Goal: Task Accomplishment & Management: Complete application form

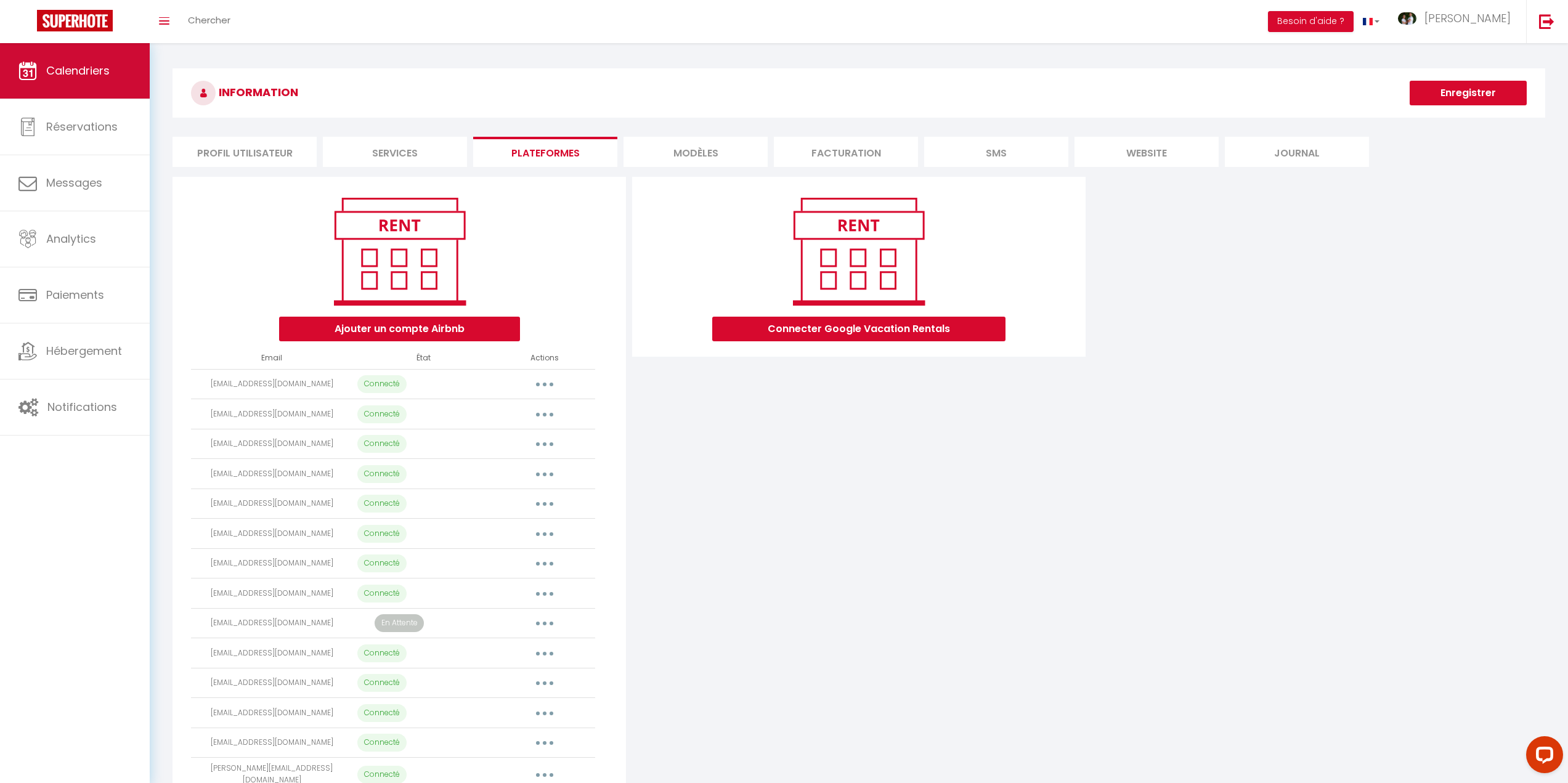
click at [65, 61] on link "Calendriers" at bounding box center [75, 71] width 150 height 56
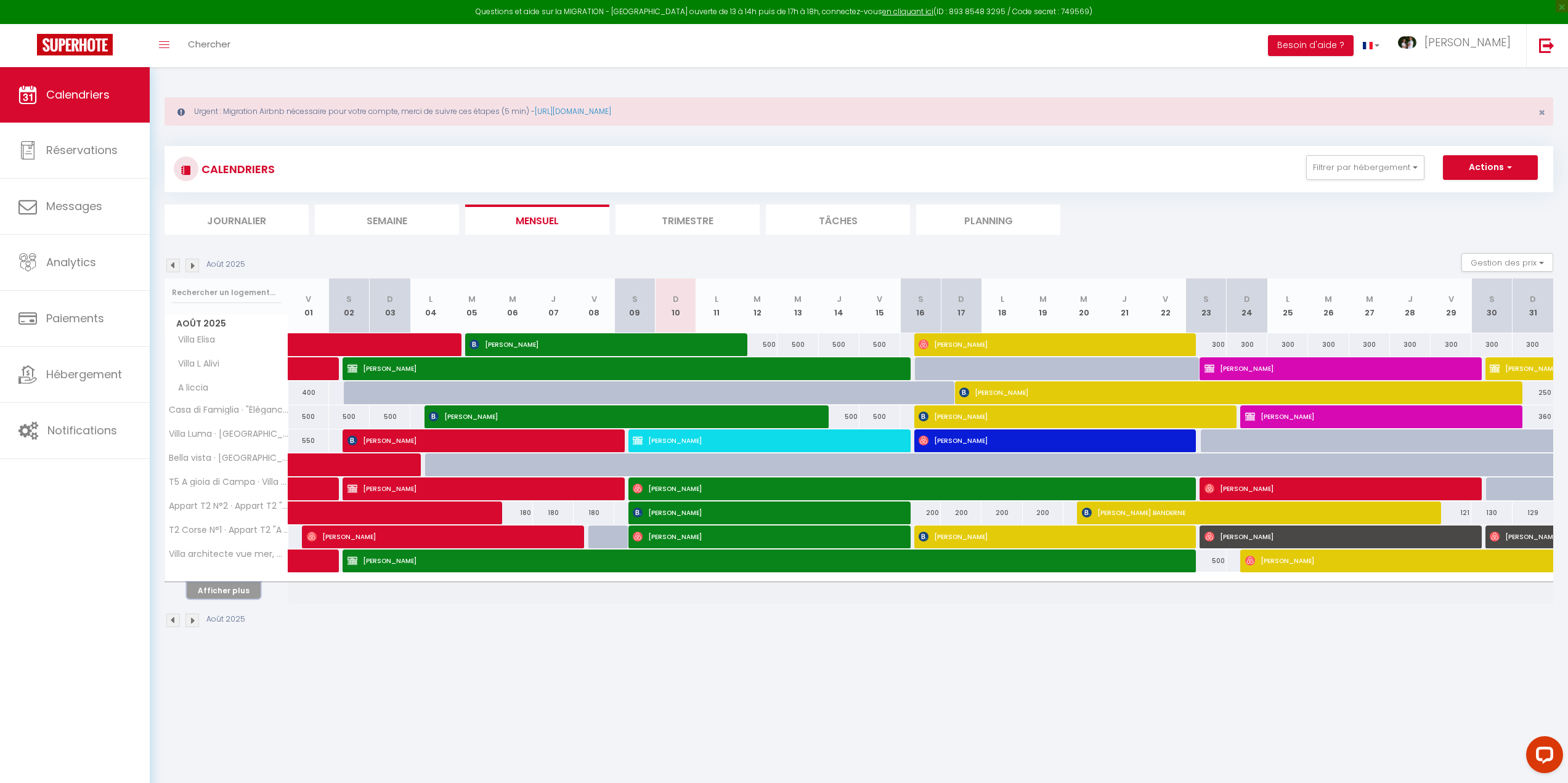
click at [234, 591] on button "Afficher plus" at bounding box center [224, 591] width 74 height 16
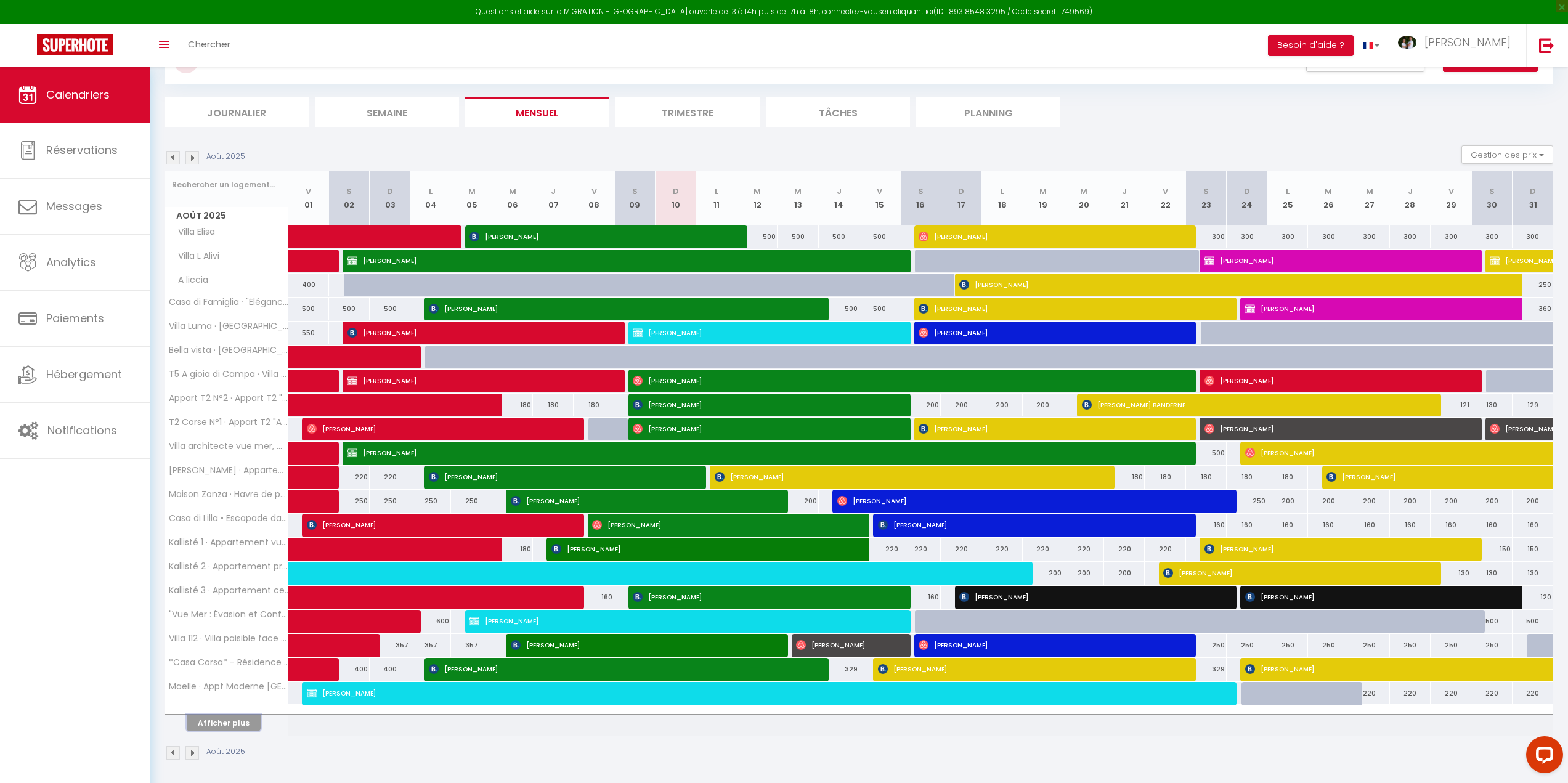
scroll to position [112, 0]
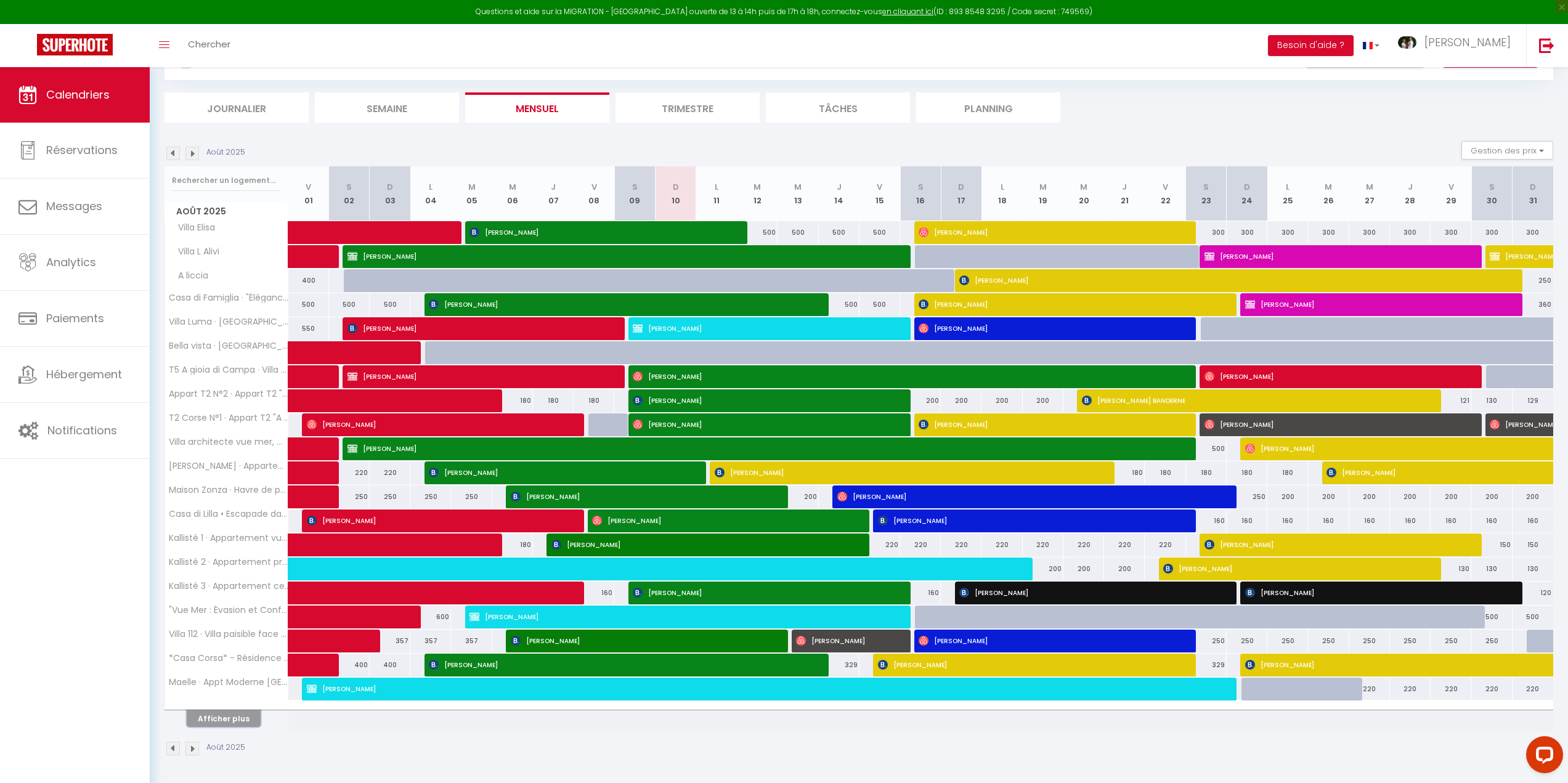
click at [221, 719] on button "Afficher plus" at bounding box center [224, 718] width 74 height 16
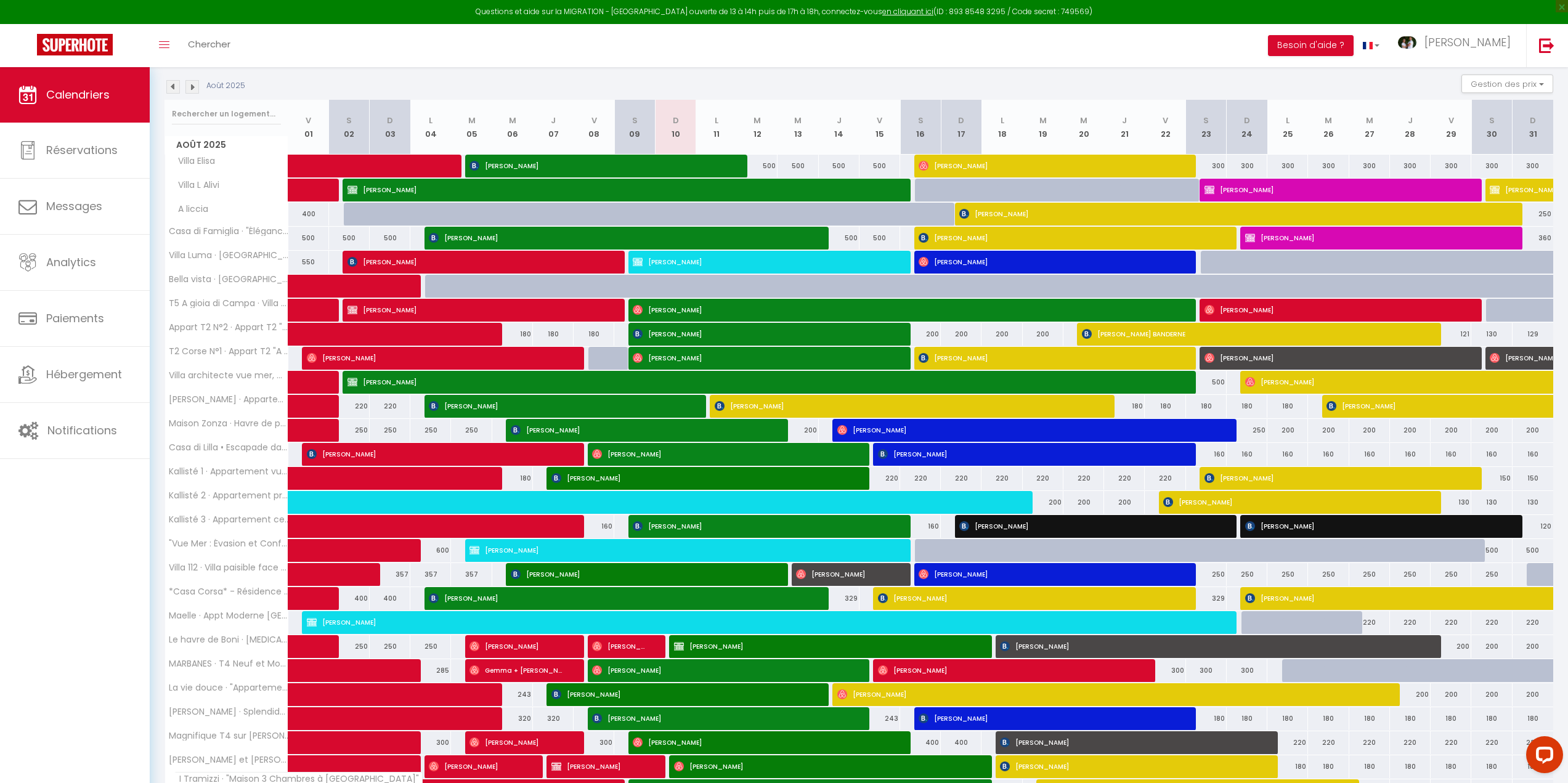
scroll to position [352, 0]
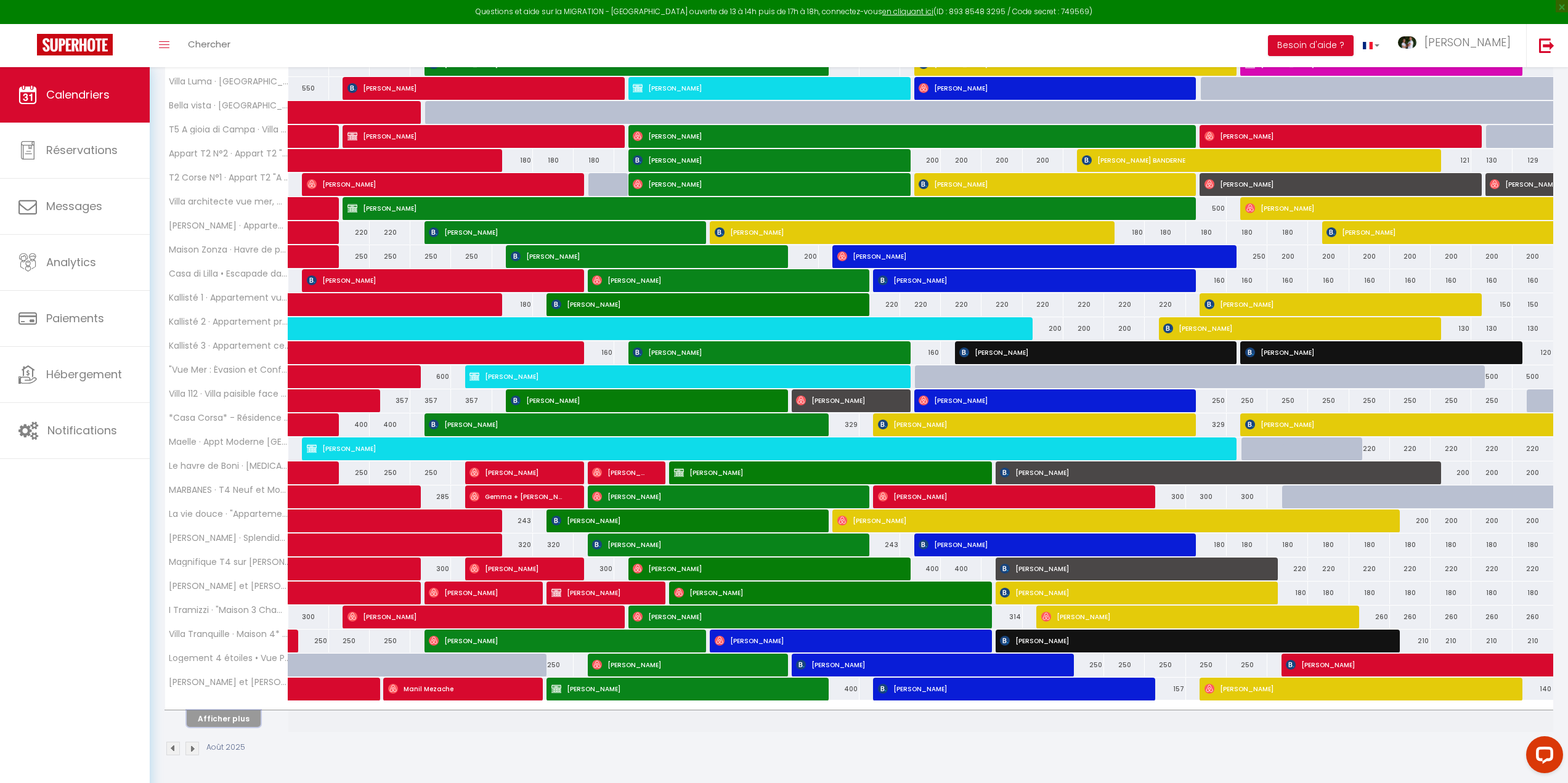
click at [200, 710] on button "Afficher plus" at bounding box center [224, 718] width 74 height 16
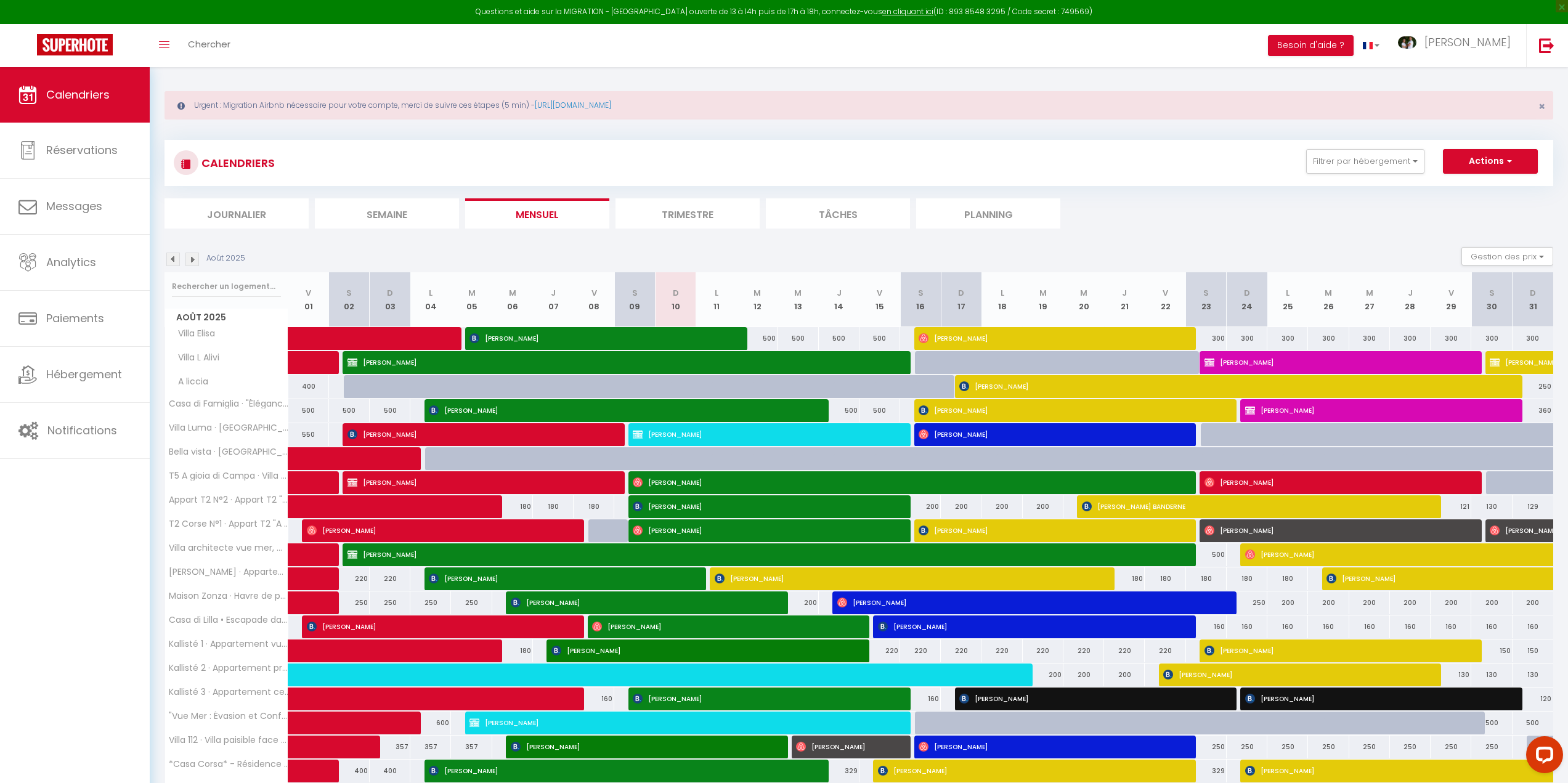
scroll to position [0, 0]
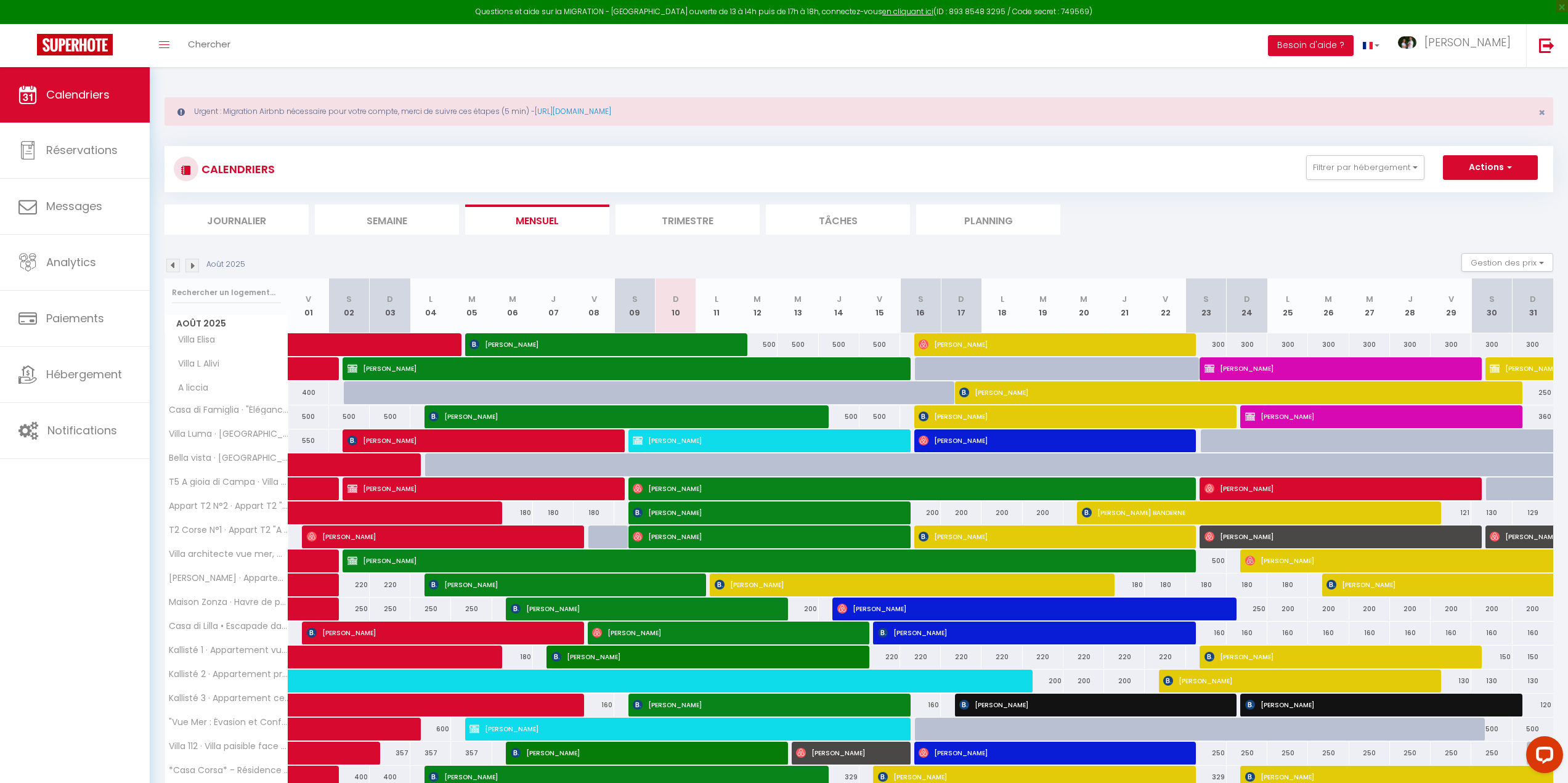
click at [254, 225] on li "Journalier" at bounding box center [236, 220] width 144 height 30
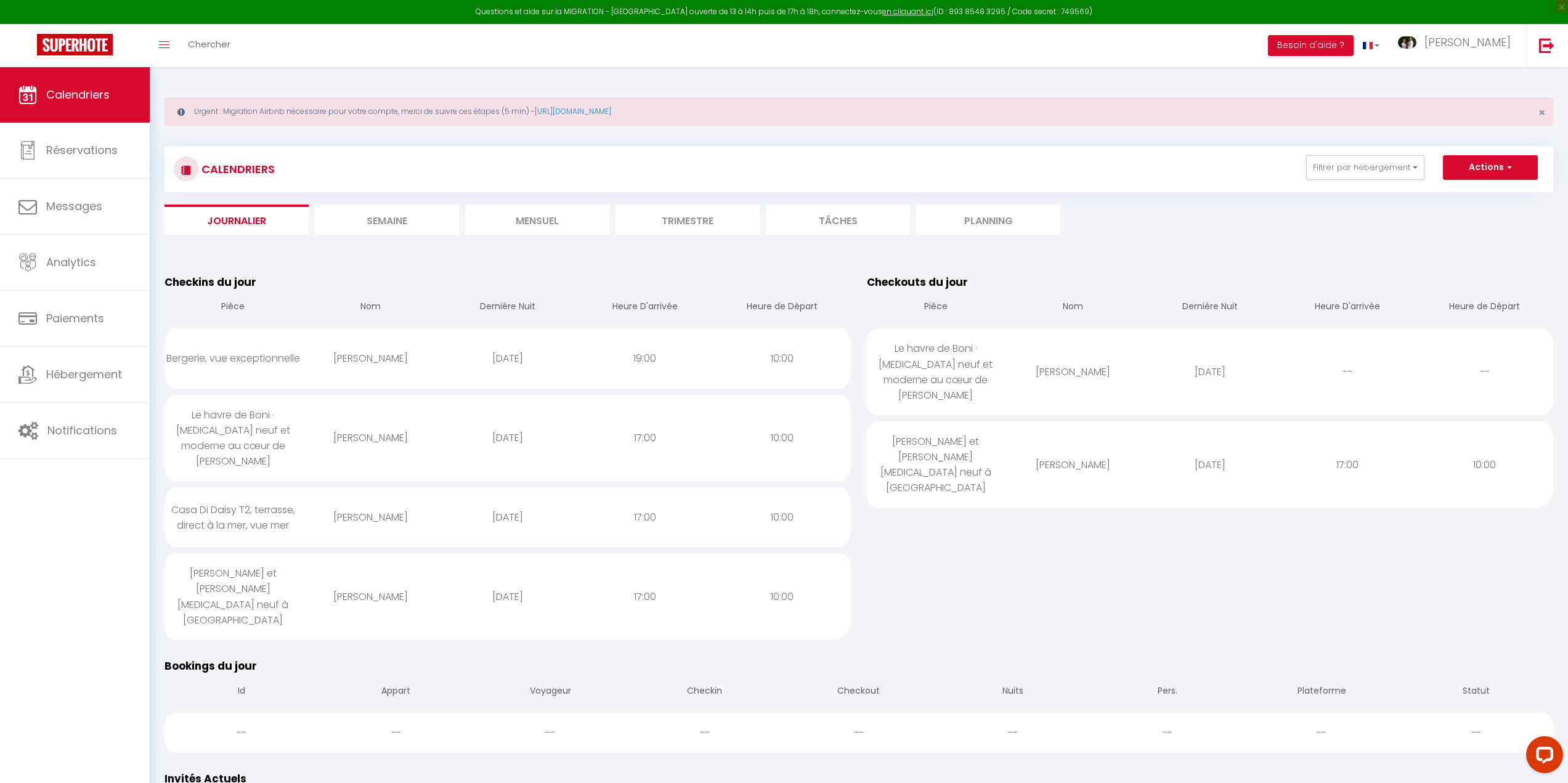
click at [233, 427] on div "Le havre de Boni · [MEDICAL_DATA] neuf et moderne au cœur de [PERSON_NAME]" at bounding box center [233, 438] width 137 height 87
select select "1"
select select "0"
select select "1"
select select
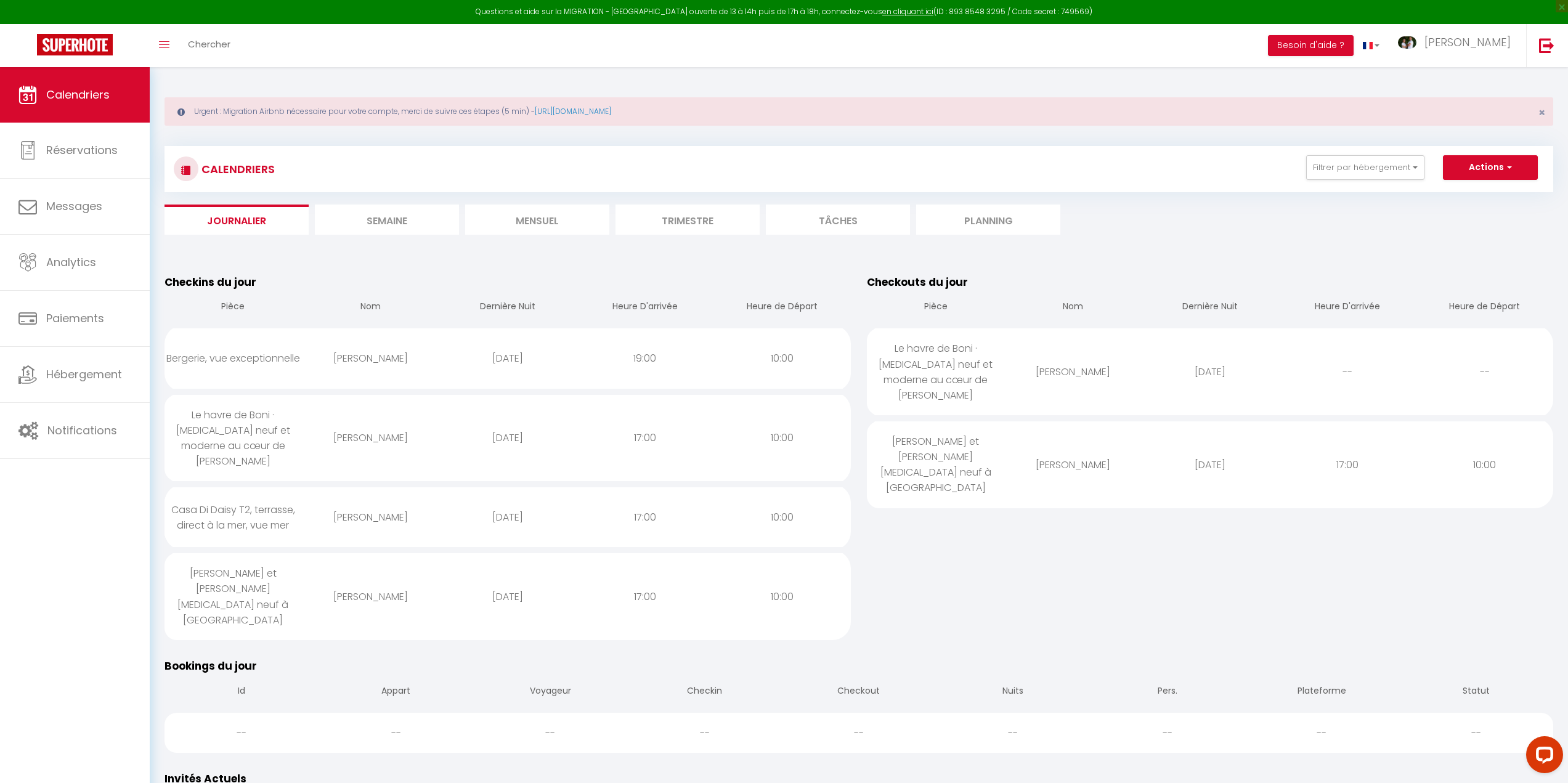
select select
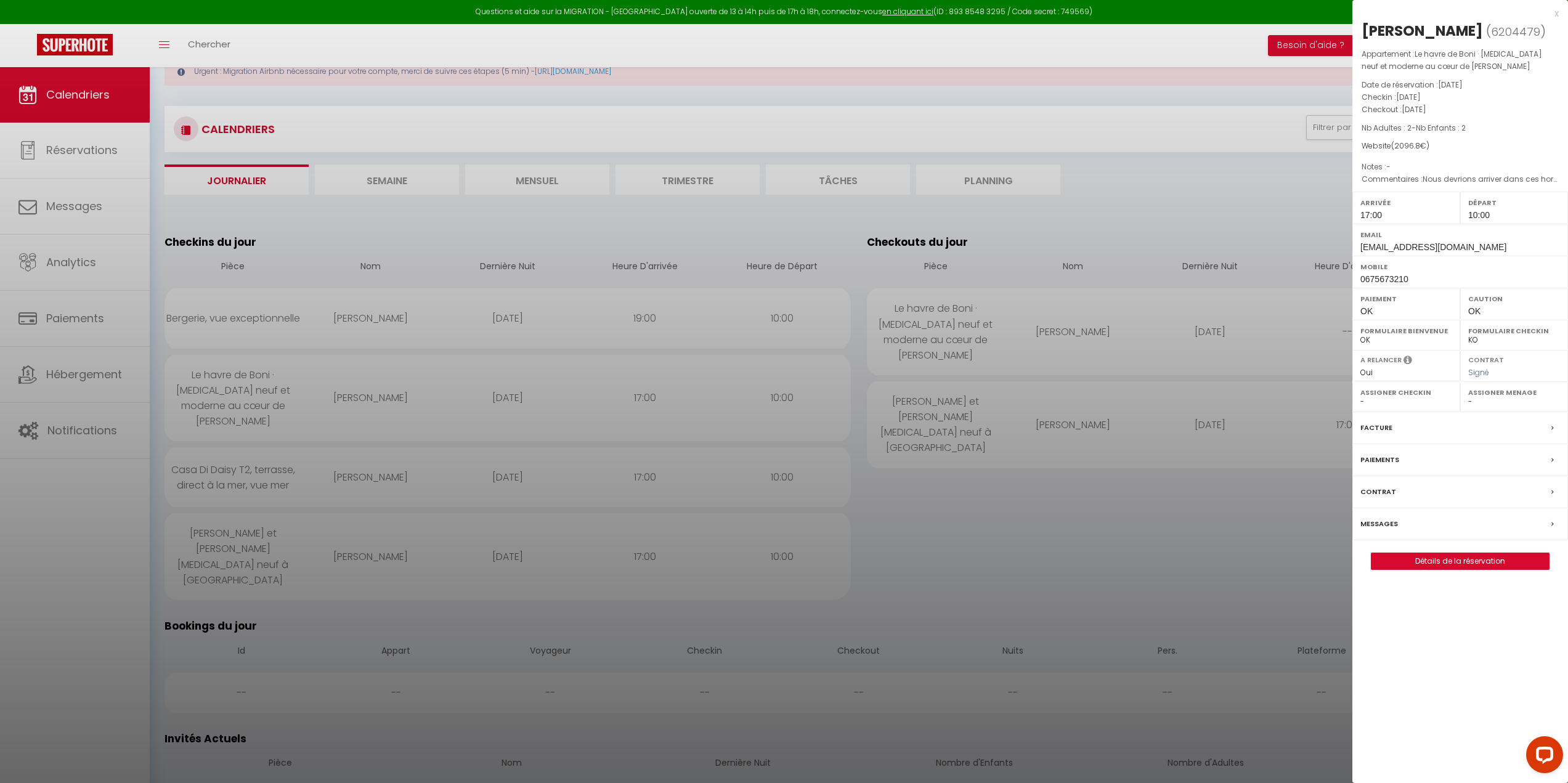
scroll to position [62, 0]
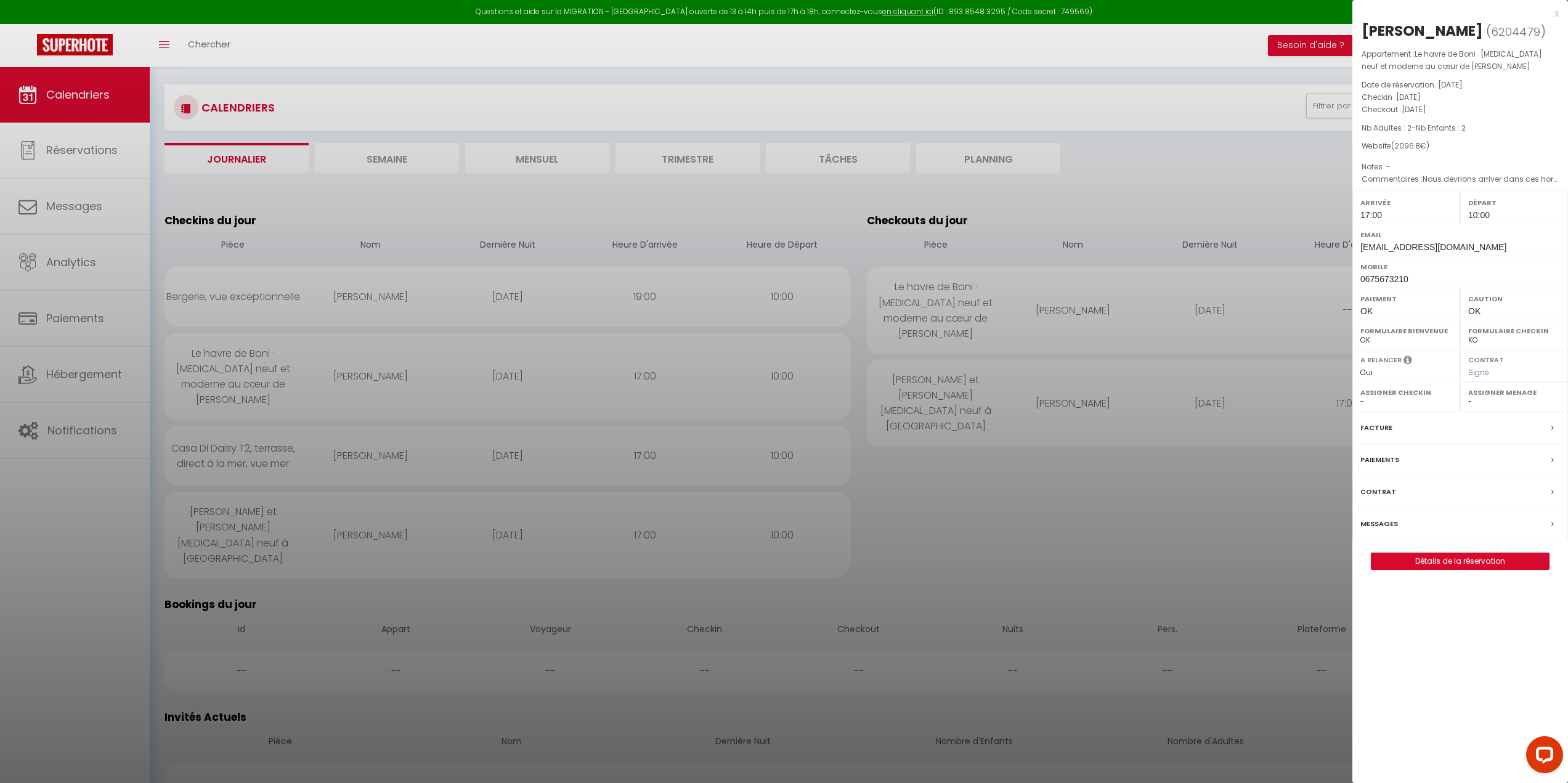
click at [233, 493] on div at bounding box center [784, 392] width 1568 height 783
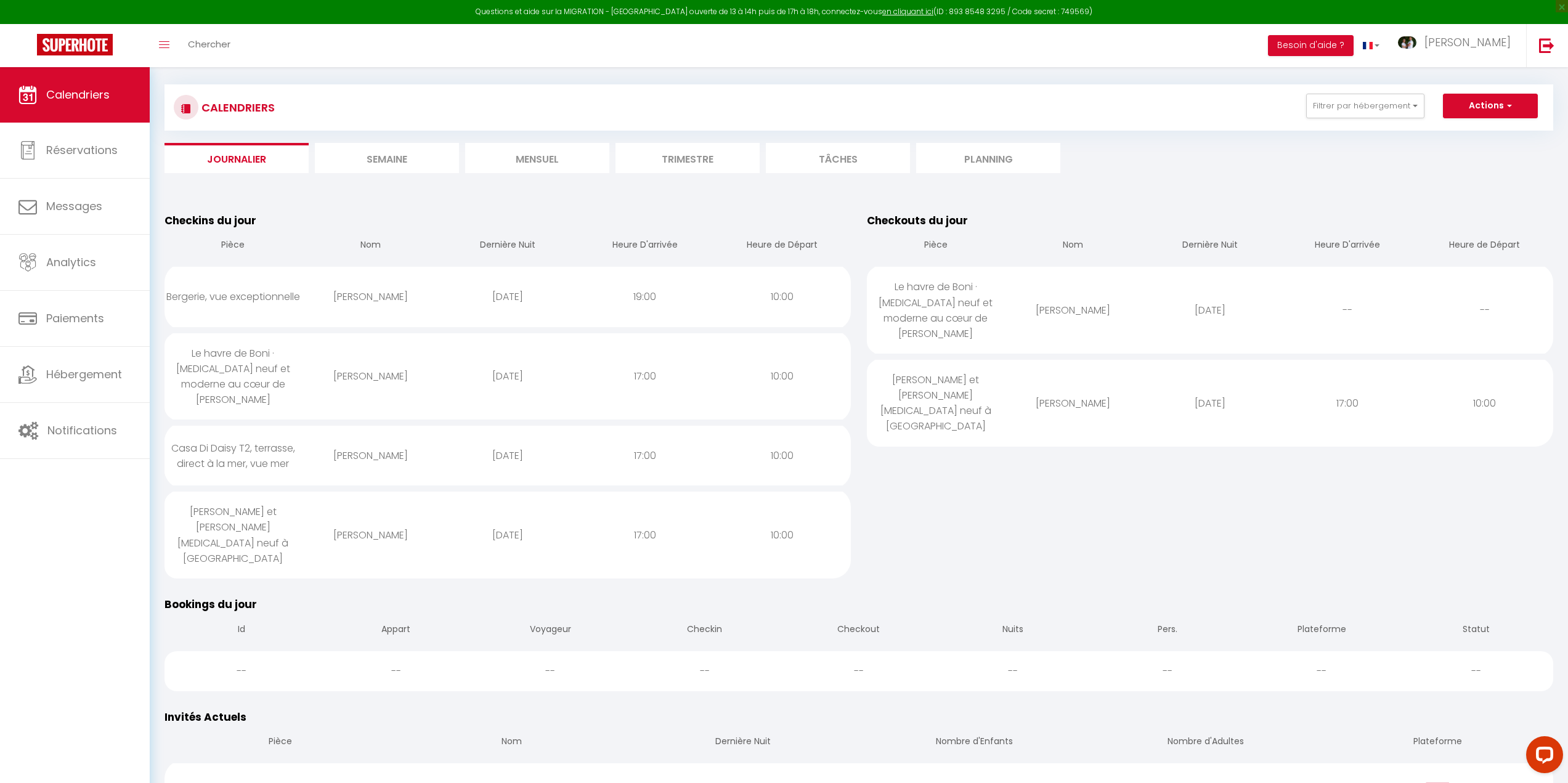
click at [233, 493] on div "[PERSON_NAME] et [PERSON_NAME] [MEDICAL_DATA] neuf à [GEOGRAPHIC_DATA]" at bounding box center [233, 535] width 137 height 87
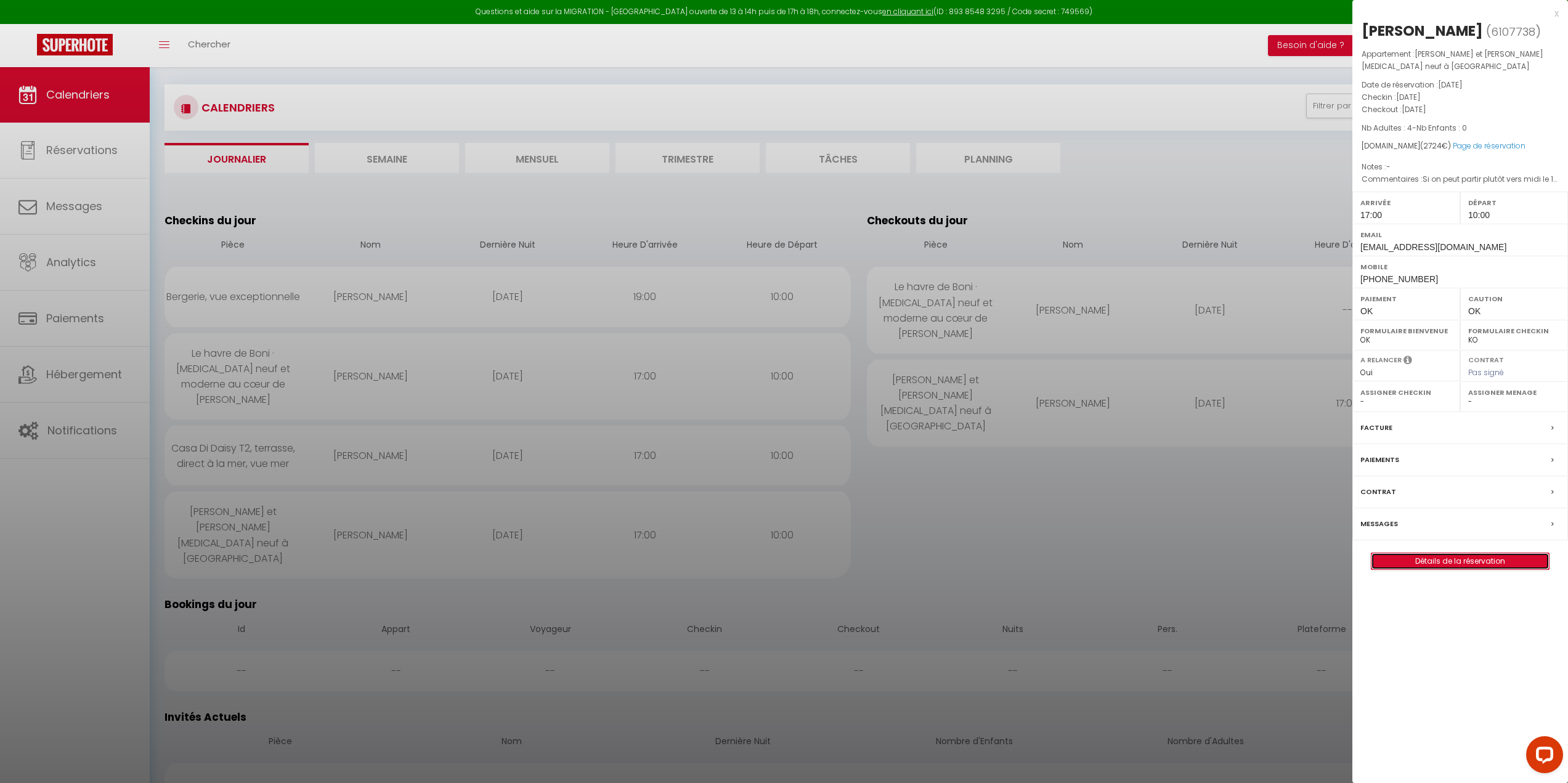
click at [1459, 563] on link "Détails de la réservation" at bounding box center [1460, 560] width 177 height 16
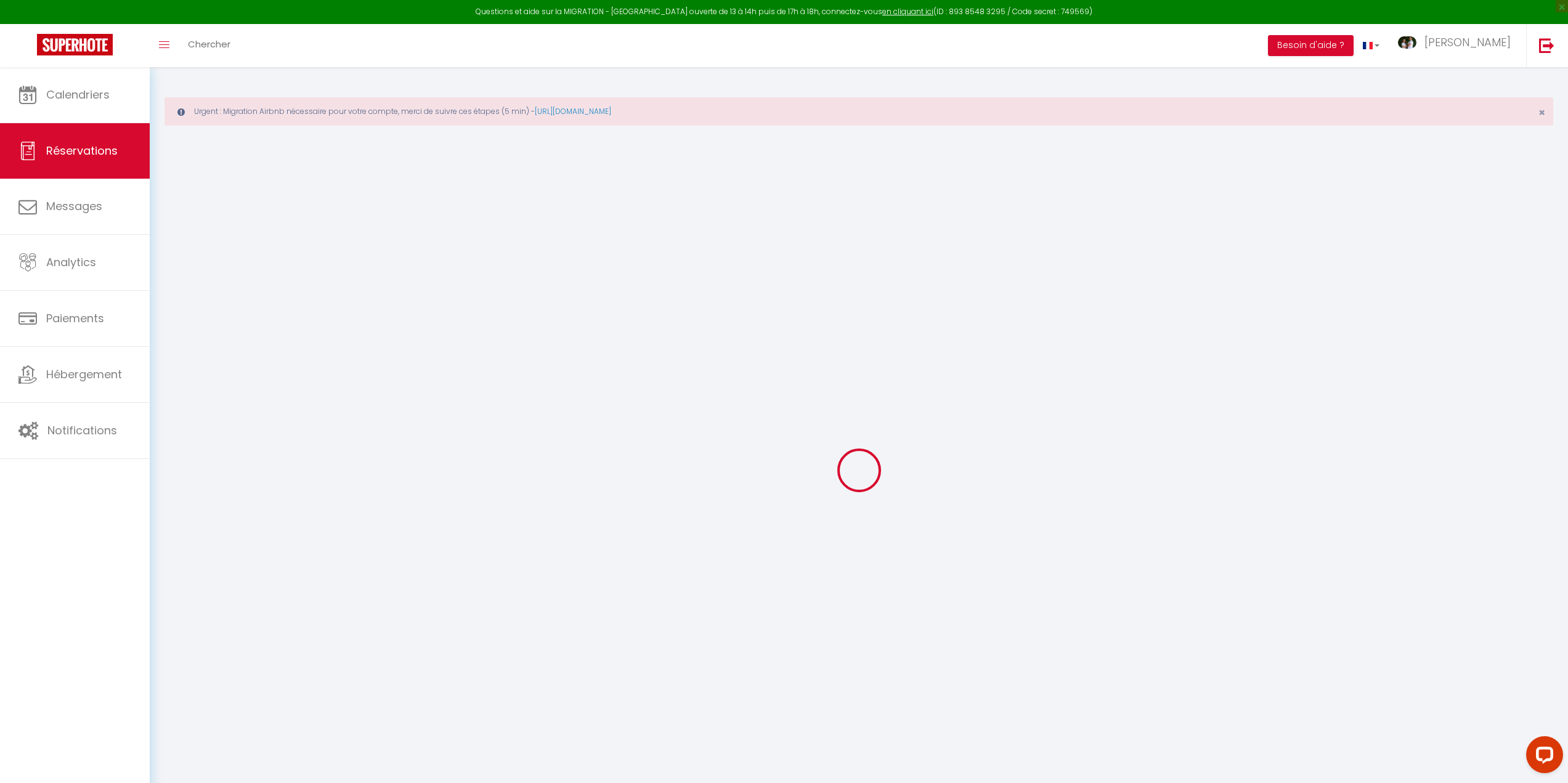
type input "[PERSON_NAME]"
type input "Huguet"
type input "[EMAIL_ADDRESS][DOMAIN_NAME]"
type input "[PHONE_NUMBER]"
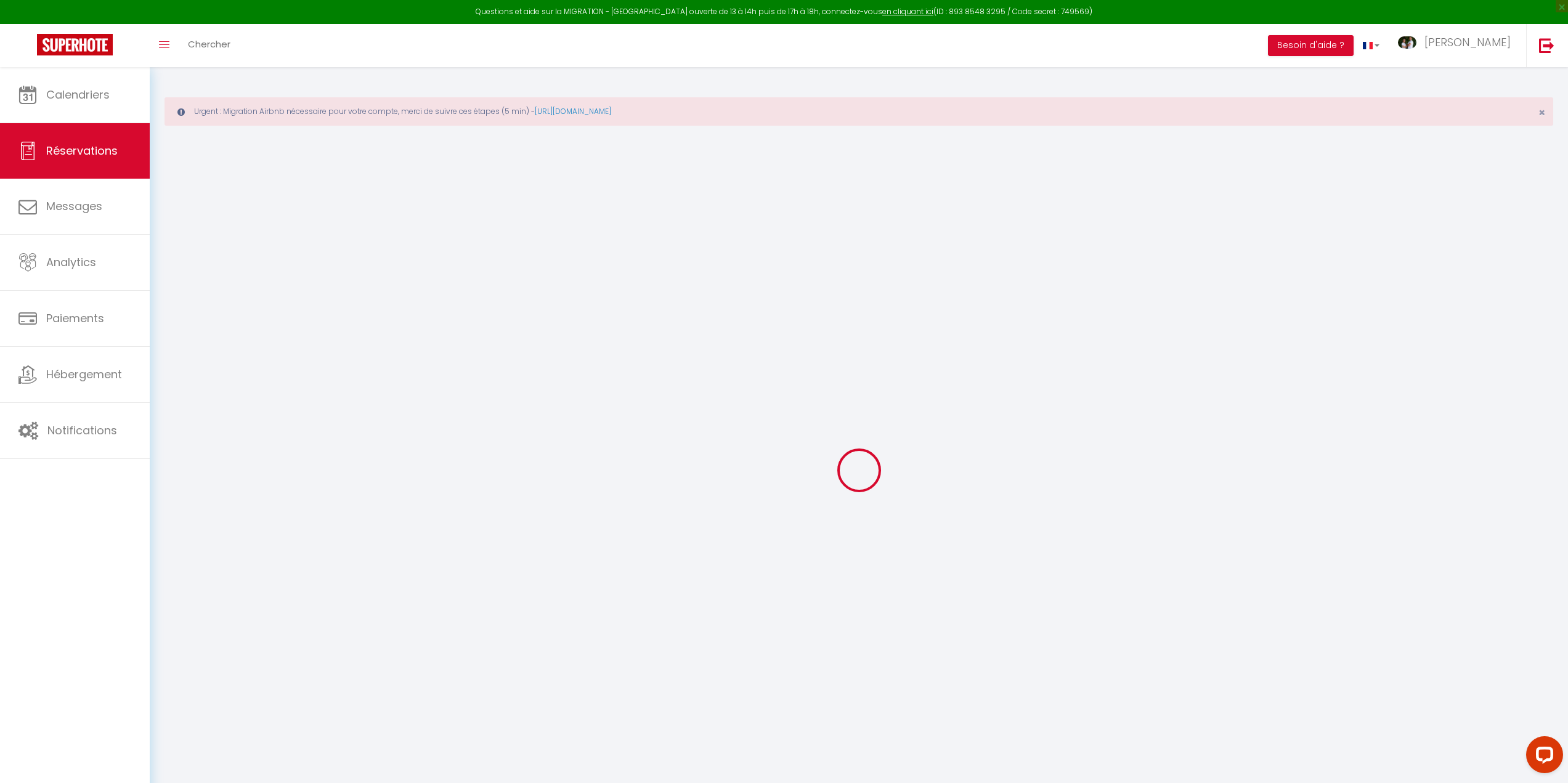
type input "[PHONE_NUMBER]"
select select
type input "490.32"
select select "63675"
select select "1"
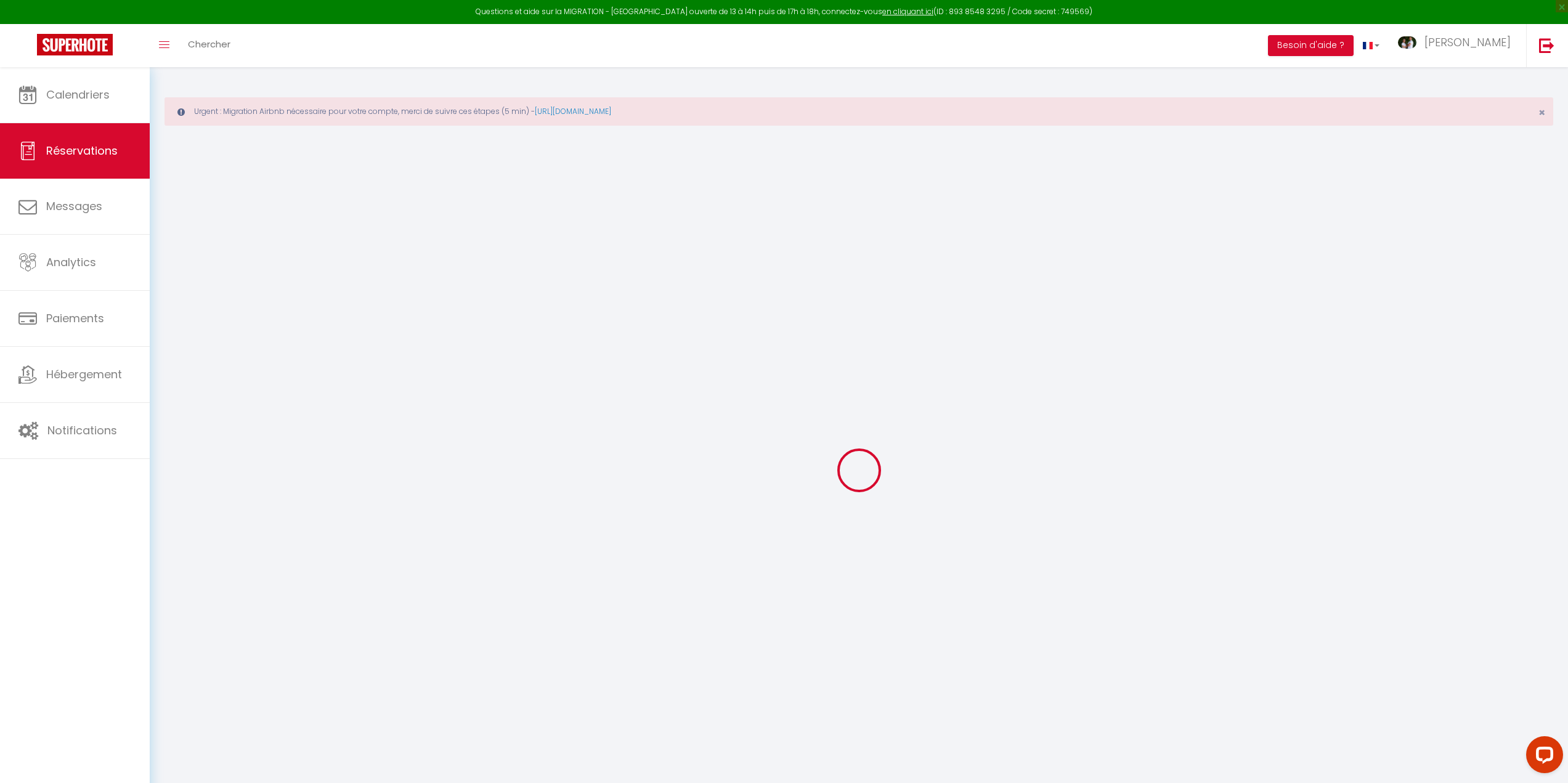
select select
type input "4"
select select "12"
select select
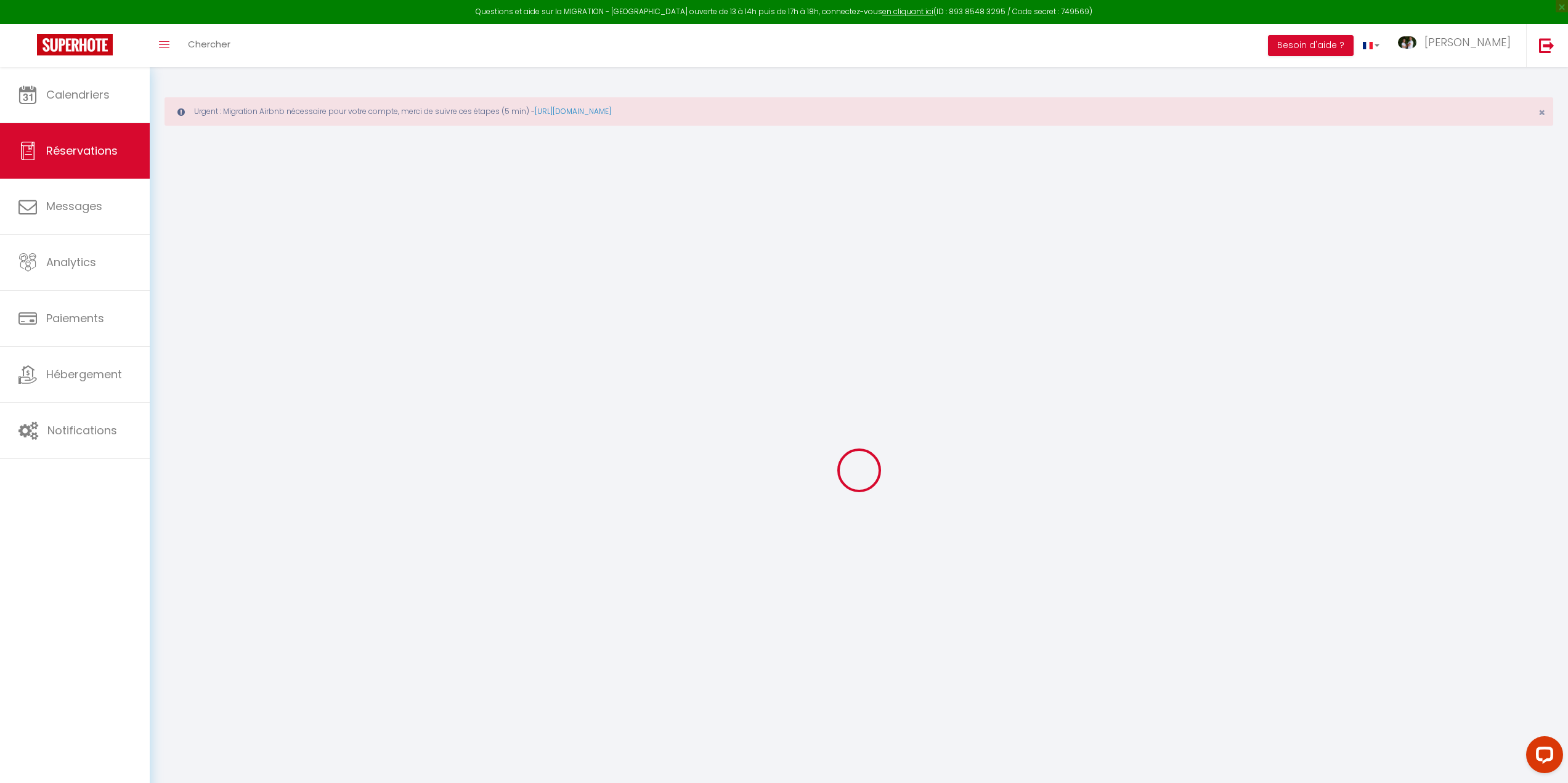
type input "2624"
checkbox input "false"
type input "0"
select select "1"
type input "100"
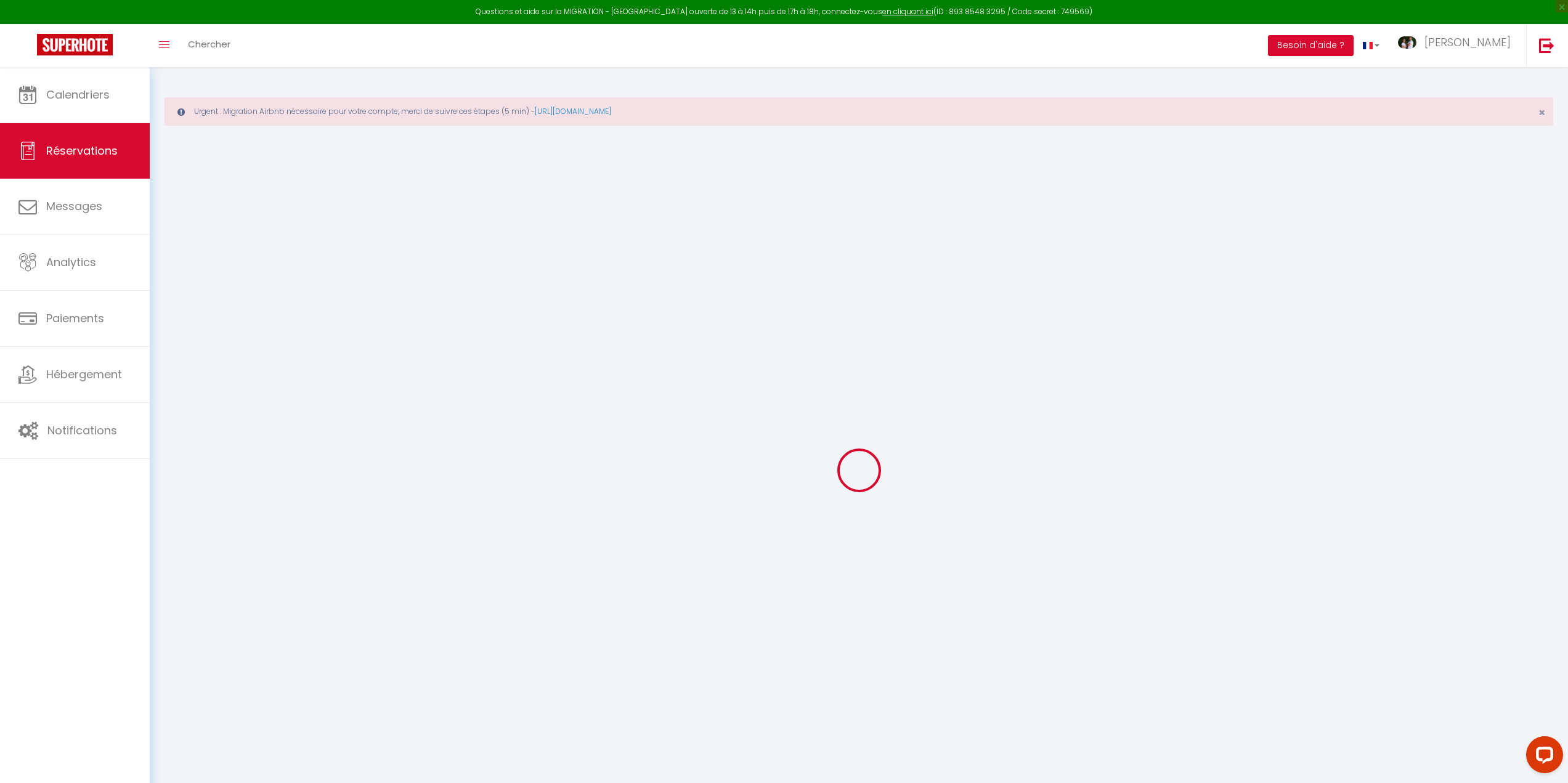
type input "72"
type input "0"
select select
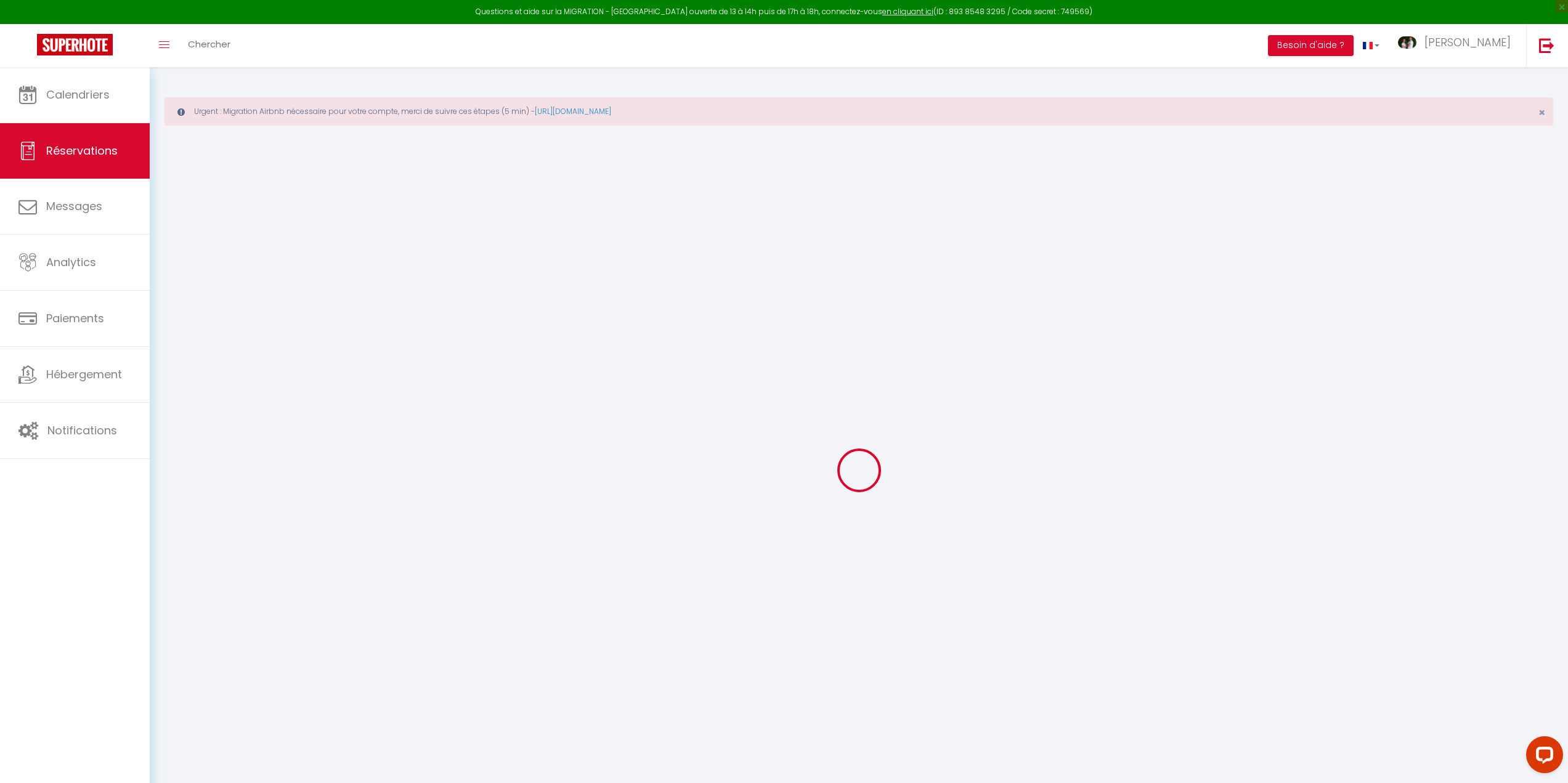
select select "15"
checkbox input "false"
select select
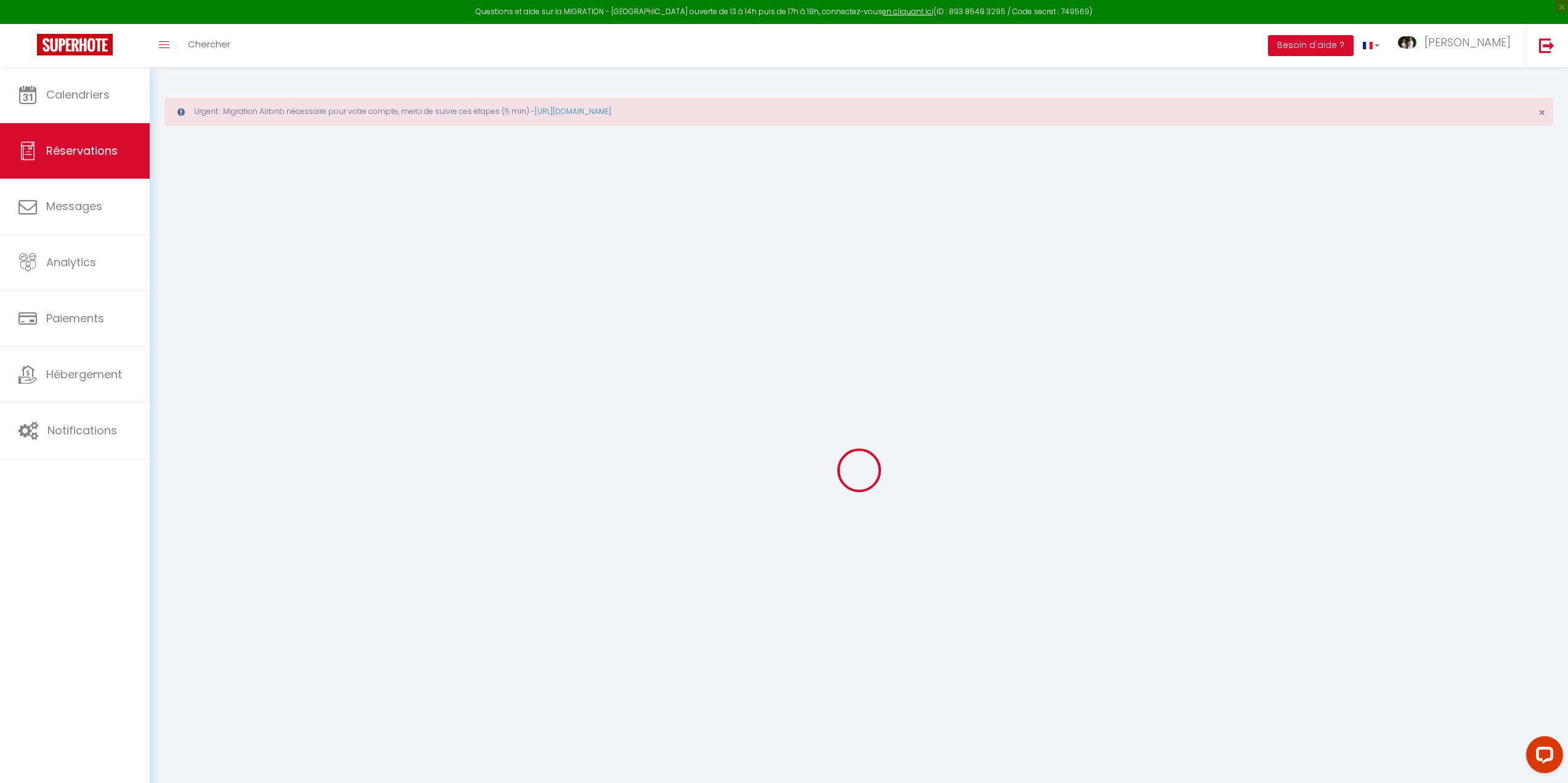
checkbox input "false"
type textarea "isAutoTranslationEnabled=true user=[object Object] viewer=[object Object] heade…"
select select
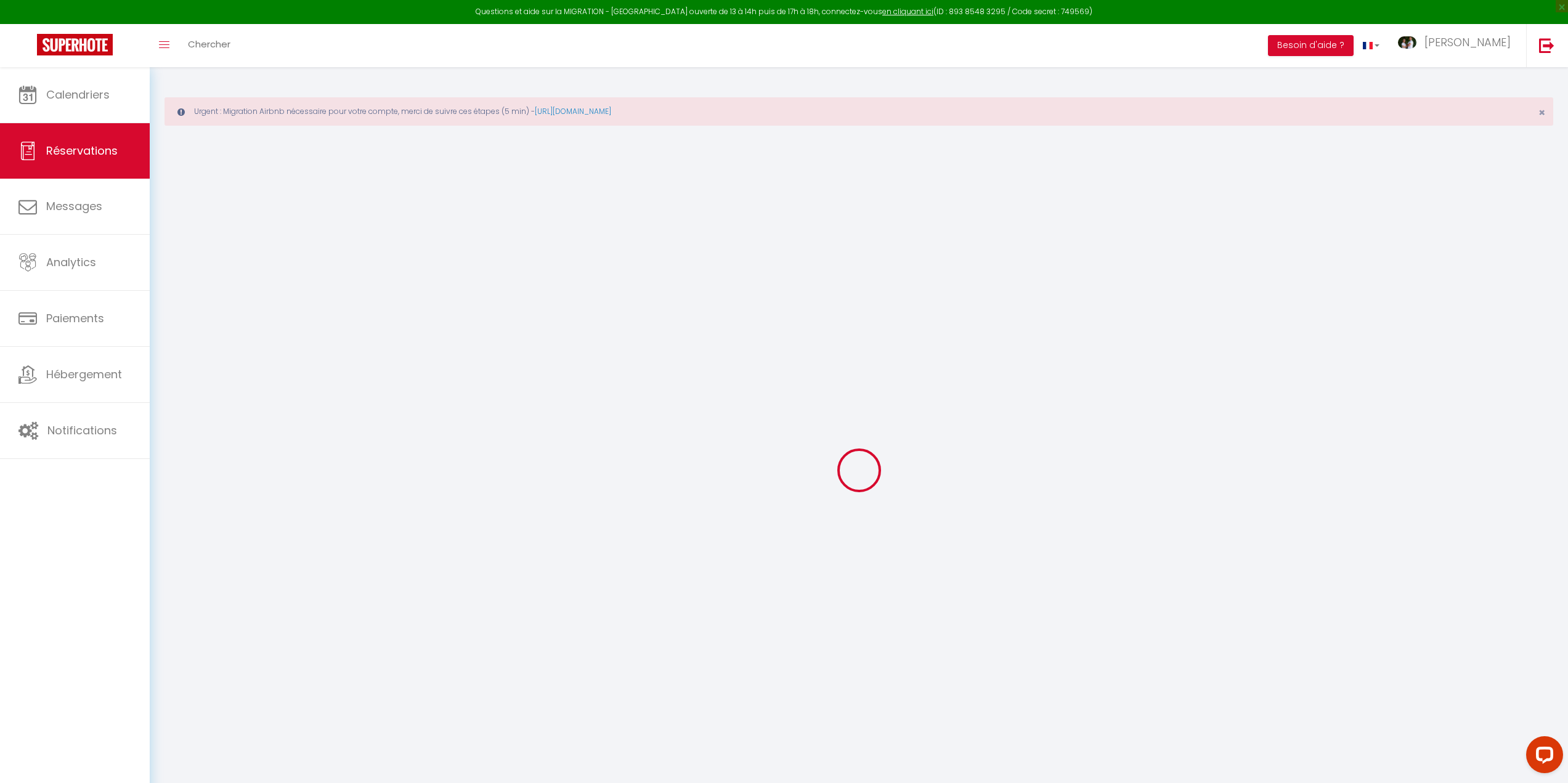
checkbox input "false"
type textarea "isAutoTranslationEnabled=true user=[object Object] viewer=[object Object] heade…"
select select
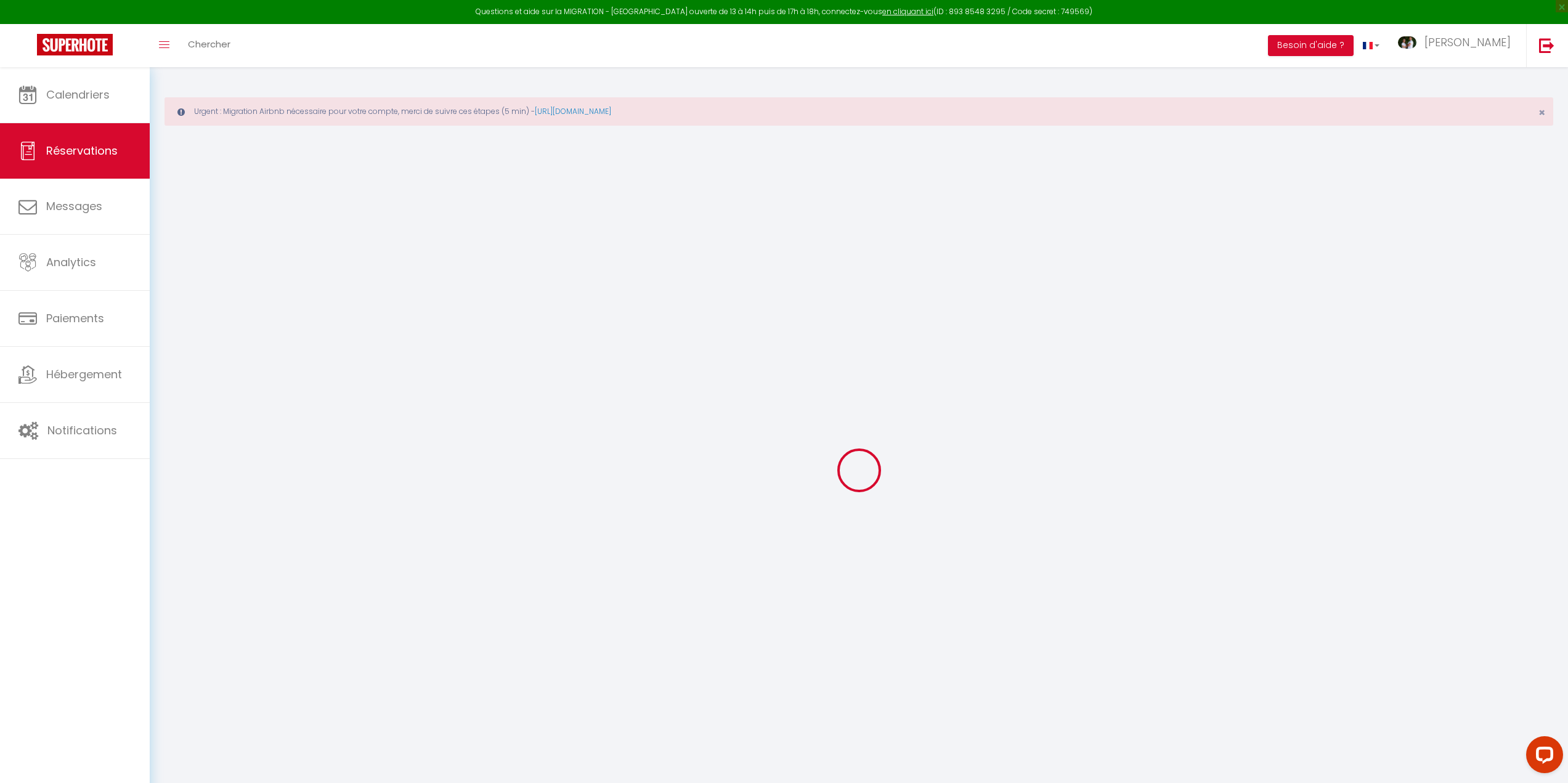
checkbox input "false"
type textarea "isAutoTranslationEnabled=true user=[object Object] viewer=[object Object] heade…"
type textarea "Si on peut partir plutôt vers midi le 18 ca nous arrangerait Merci"
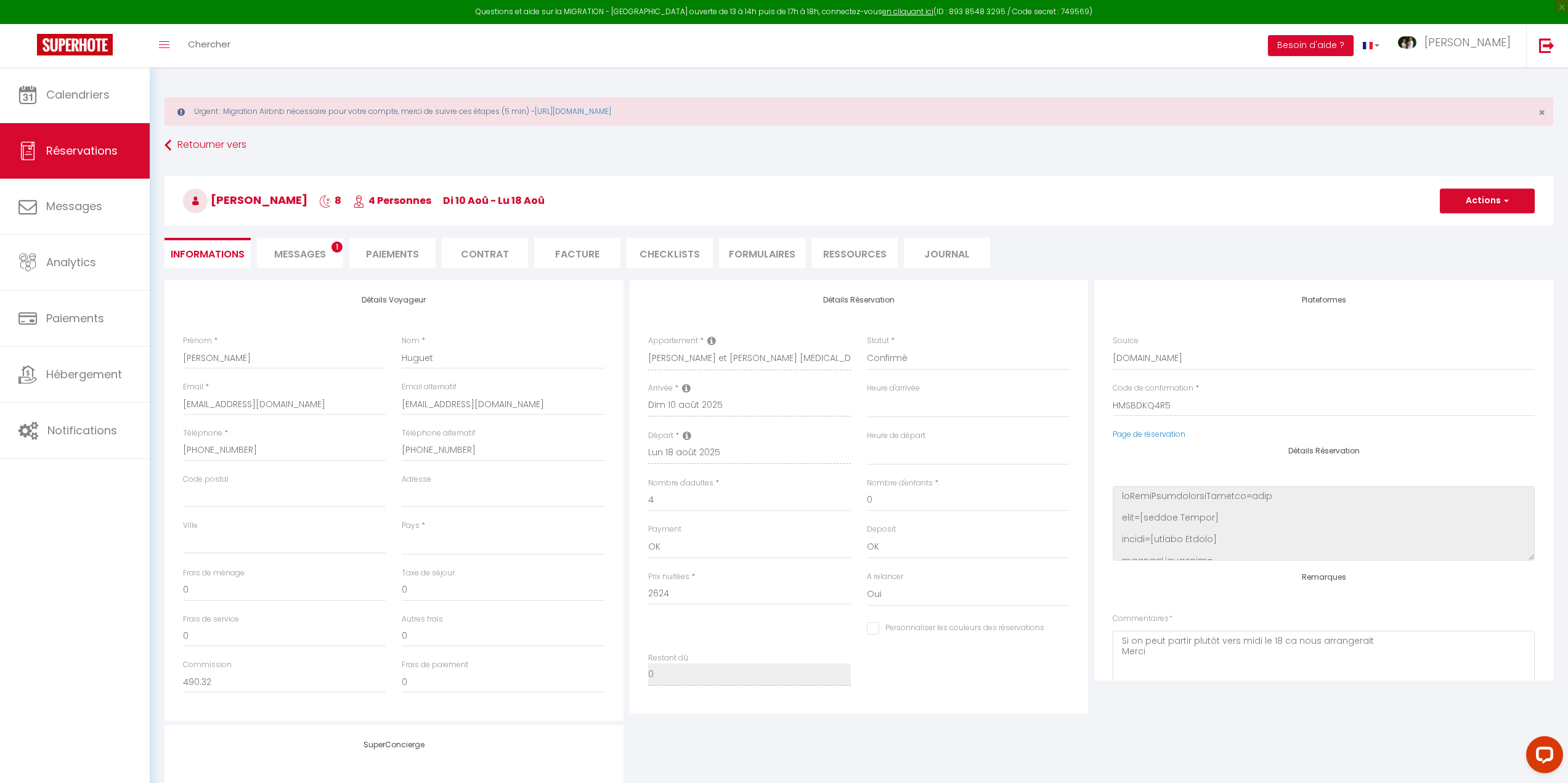
select select
type input "100"
select select
checkbox input "false"
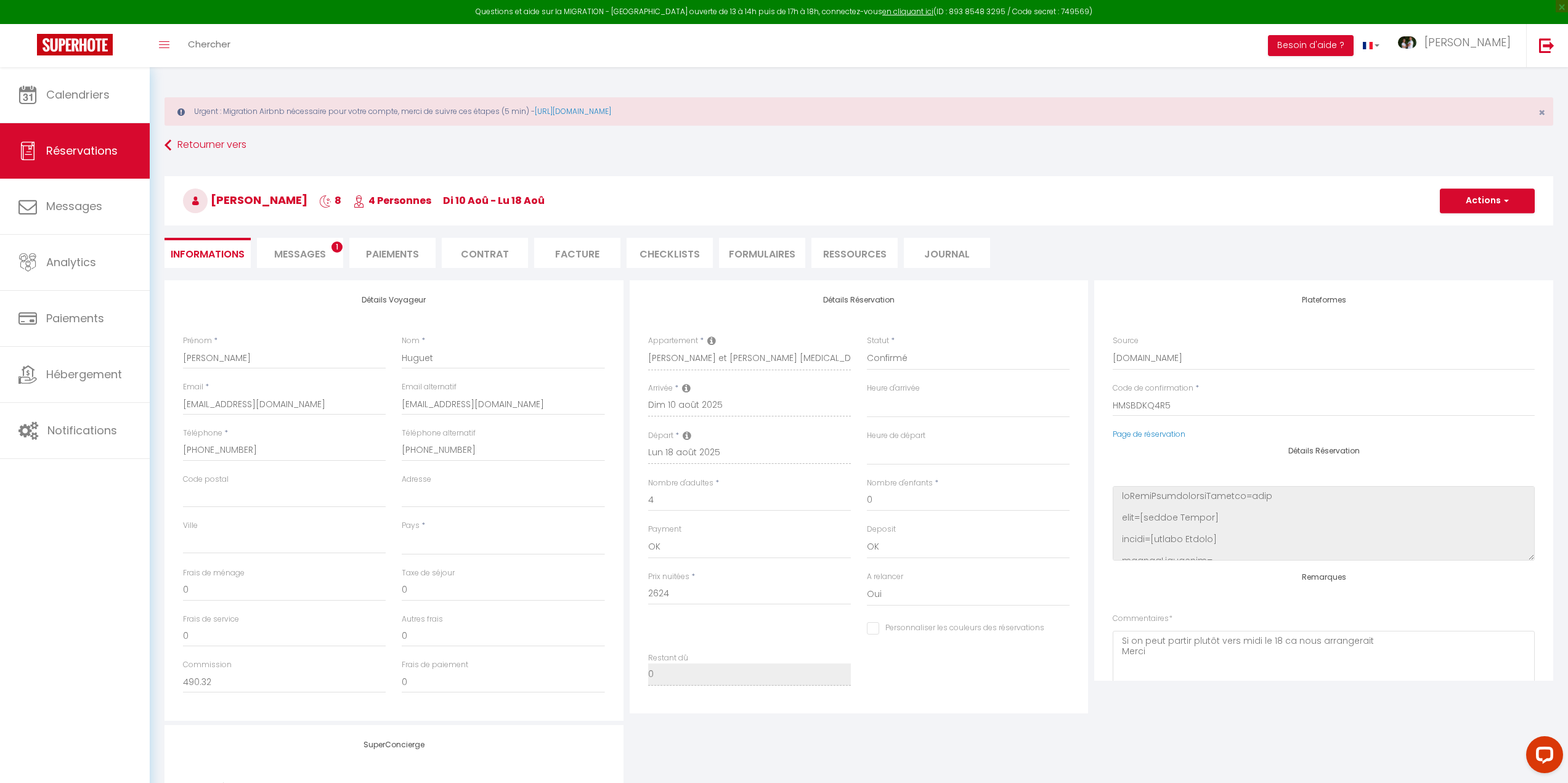
type textarea "isAutoTranslationEnabled=true user=[object Object] viewer=[object Object] heade…"
select select
checkbox input "false"
type textarea "isAutoTranslationEnabled=true user=[object Object] viewer=[object Object] heade…"
select select "17:00"
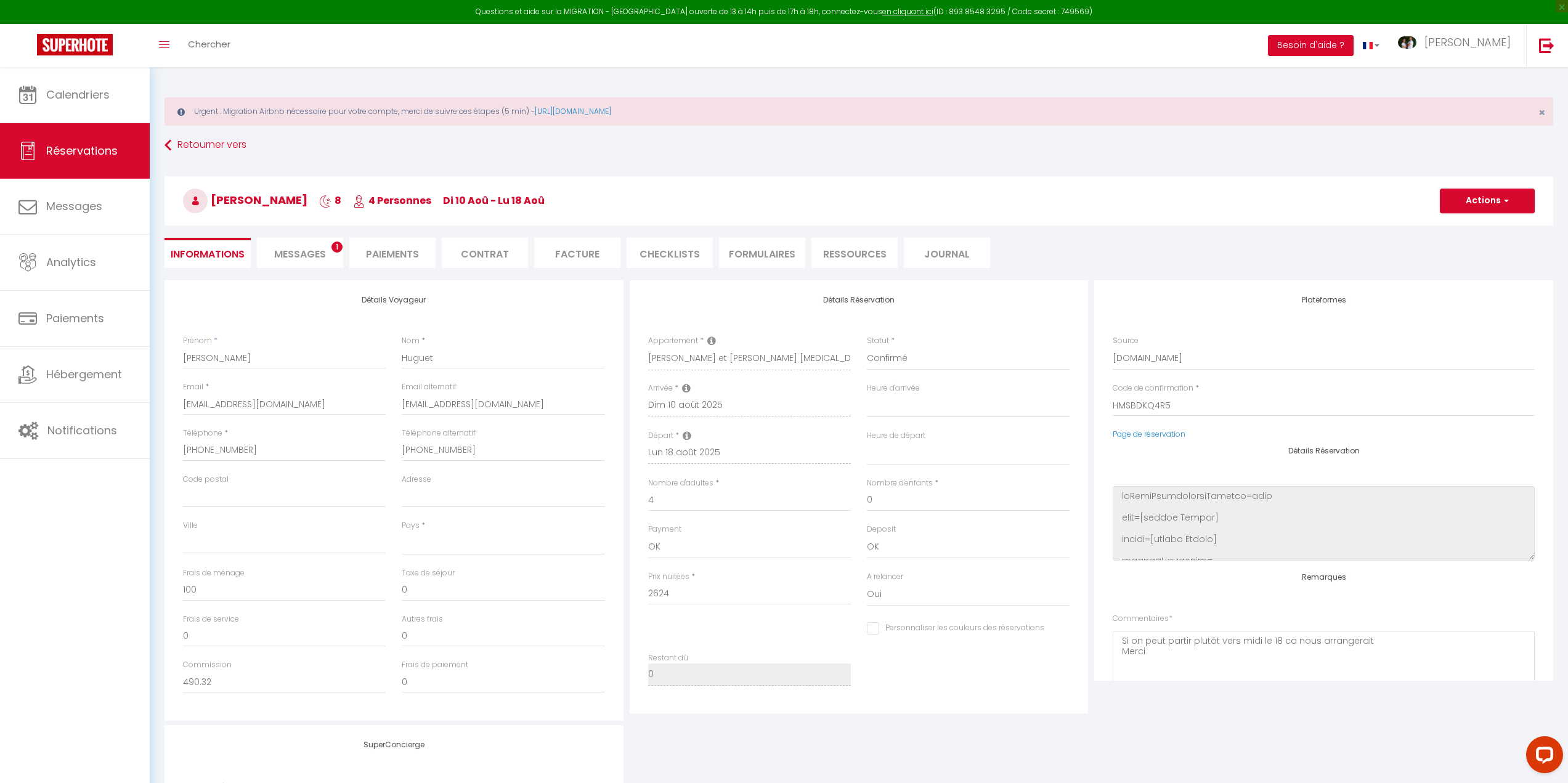
select select "10:00"
click at [311, 248] on span "Messages" at bounding box center [300, 254] width 52 height 14
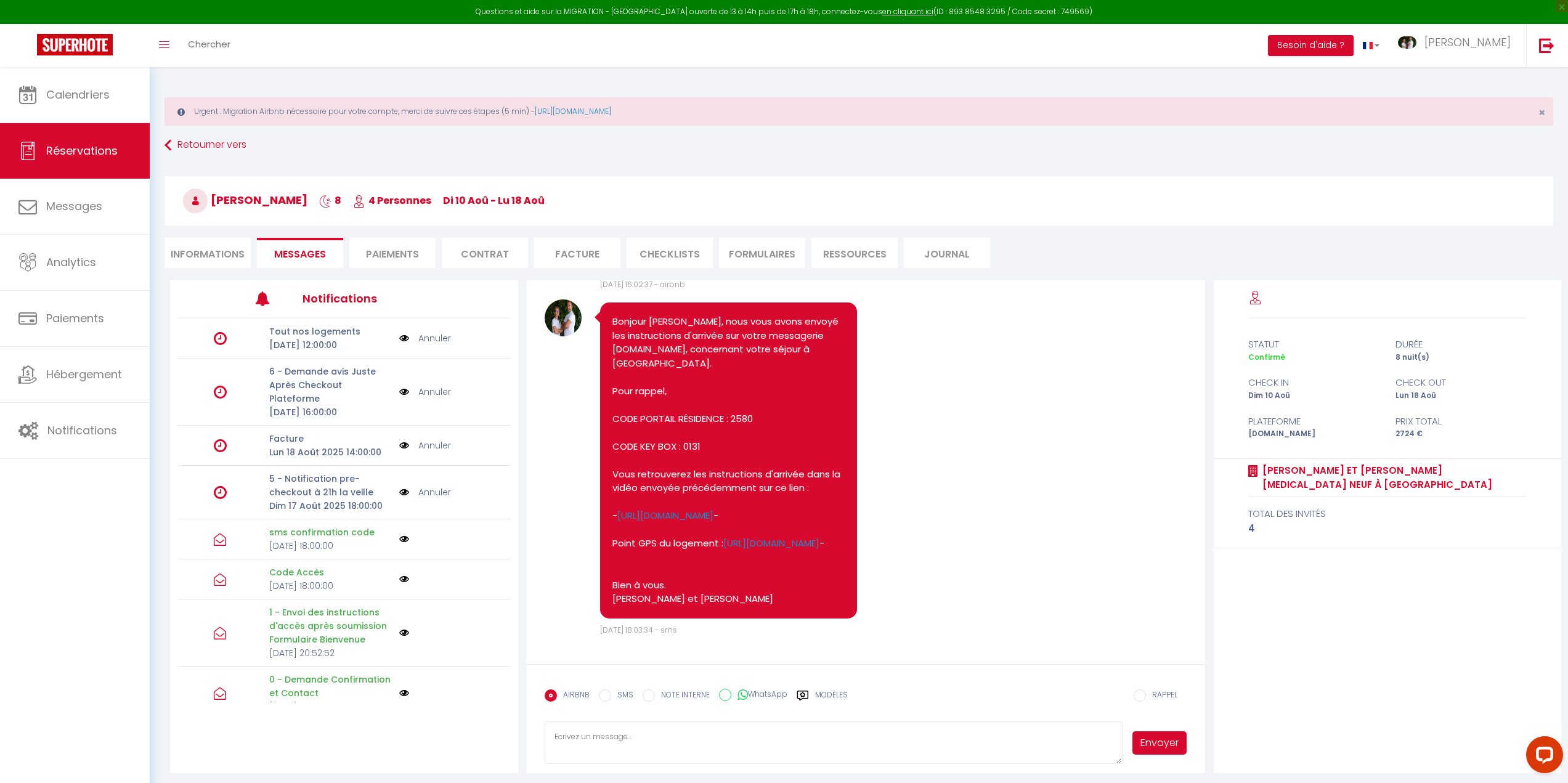
scroll to position [67, 0]
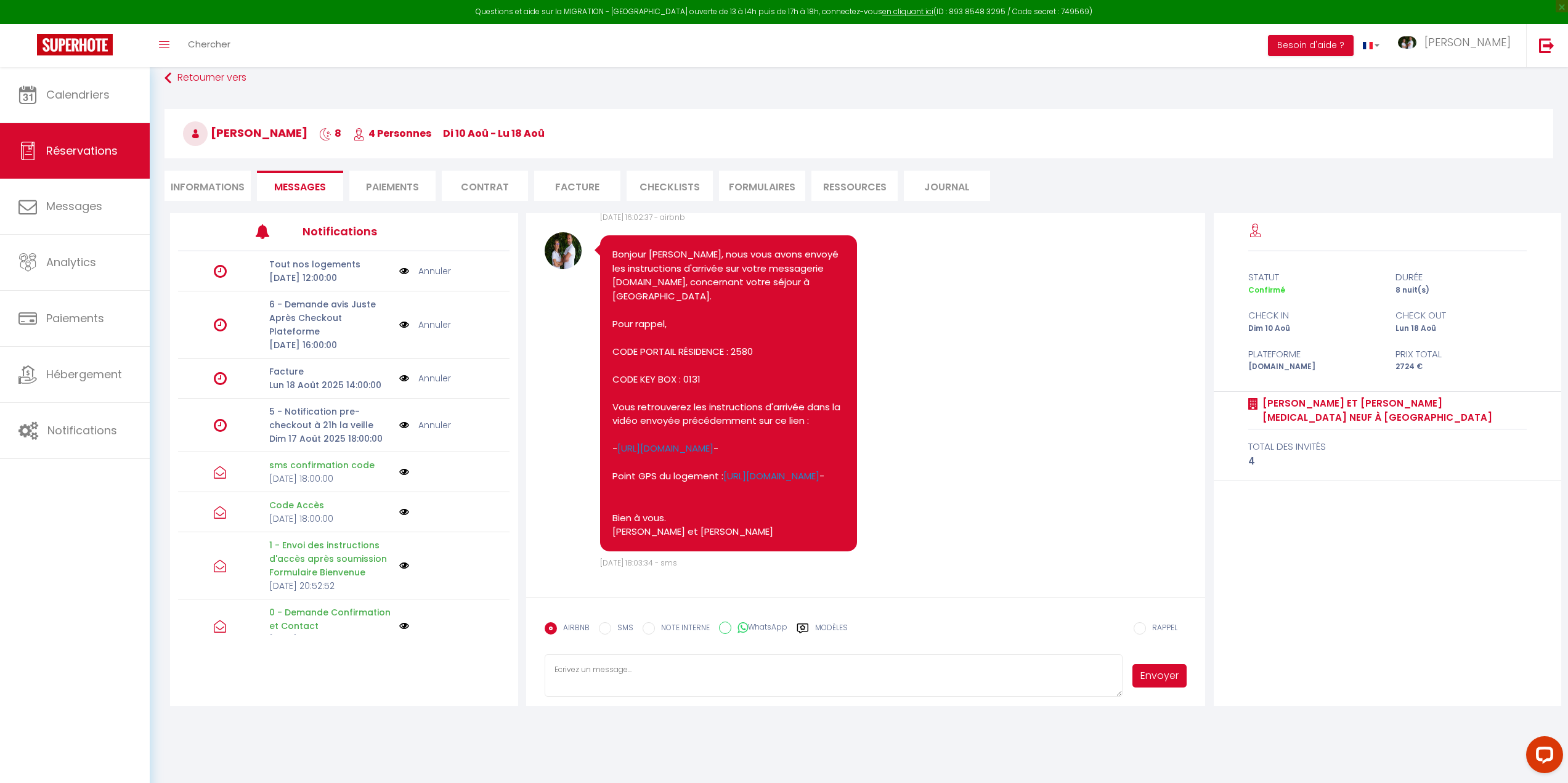
select select
type textarea "isAutoTranslationEnabled=true user=[object Object] viewer=[object Object] heade…"
select select
type textarea "isAutoTranslationEnabled=true user=[object Object] viewer=[object Object] heade…"
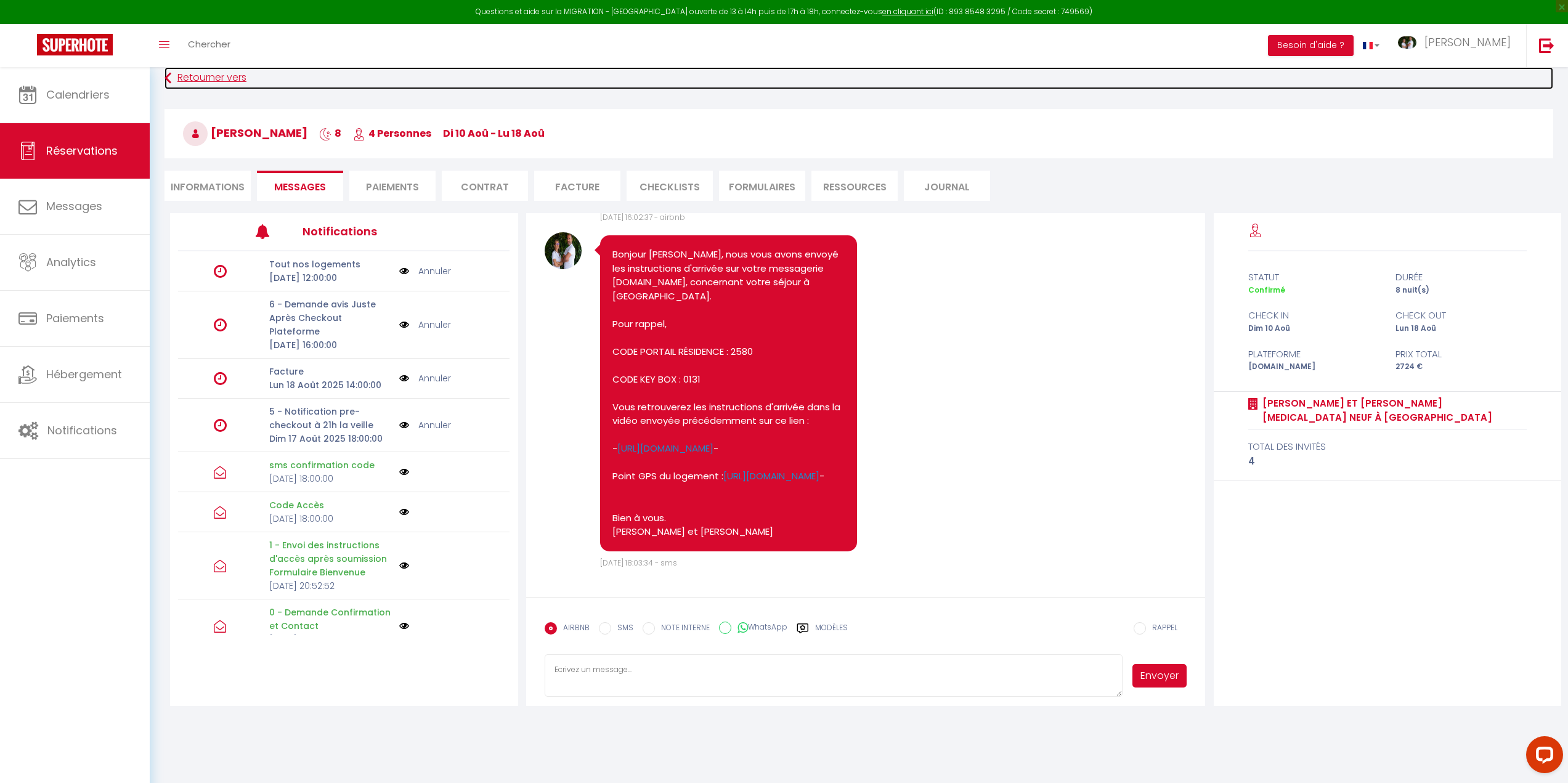
click at [165, 74] on icon at bounding box center [168, 78] width 7 height 22
select select
type textarea "isAutoTranslationEnabled=true user=[object Object] viewer=[object Object] heade…"
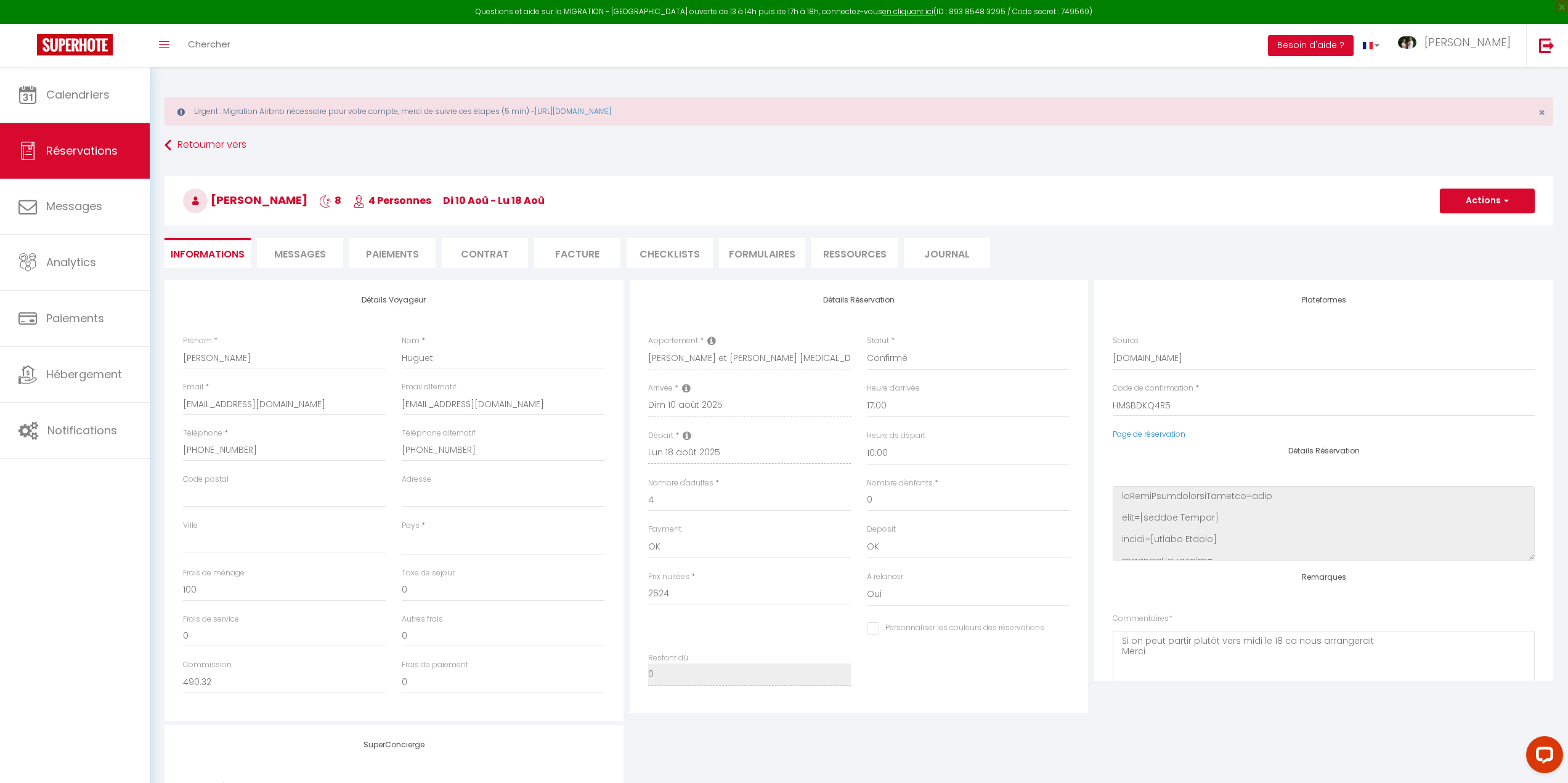
scroll to position [67, 0]
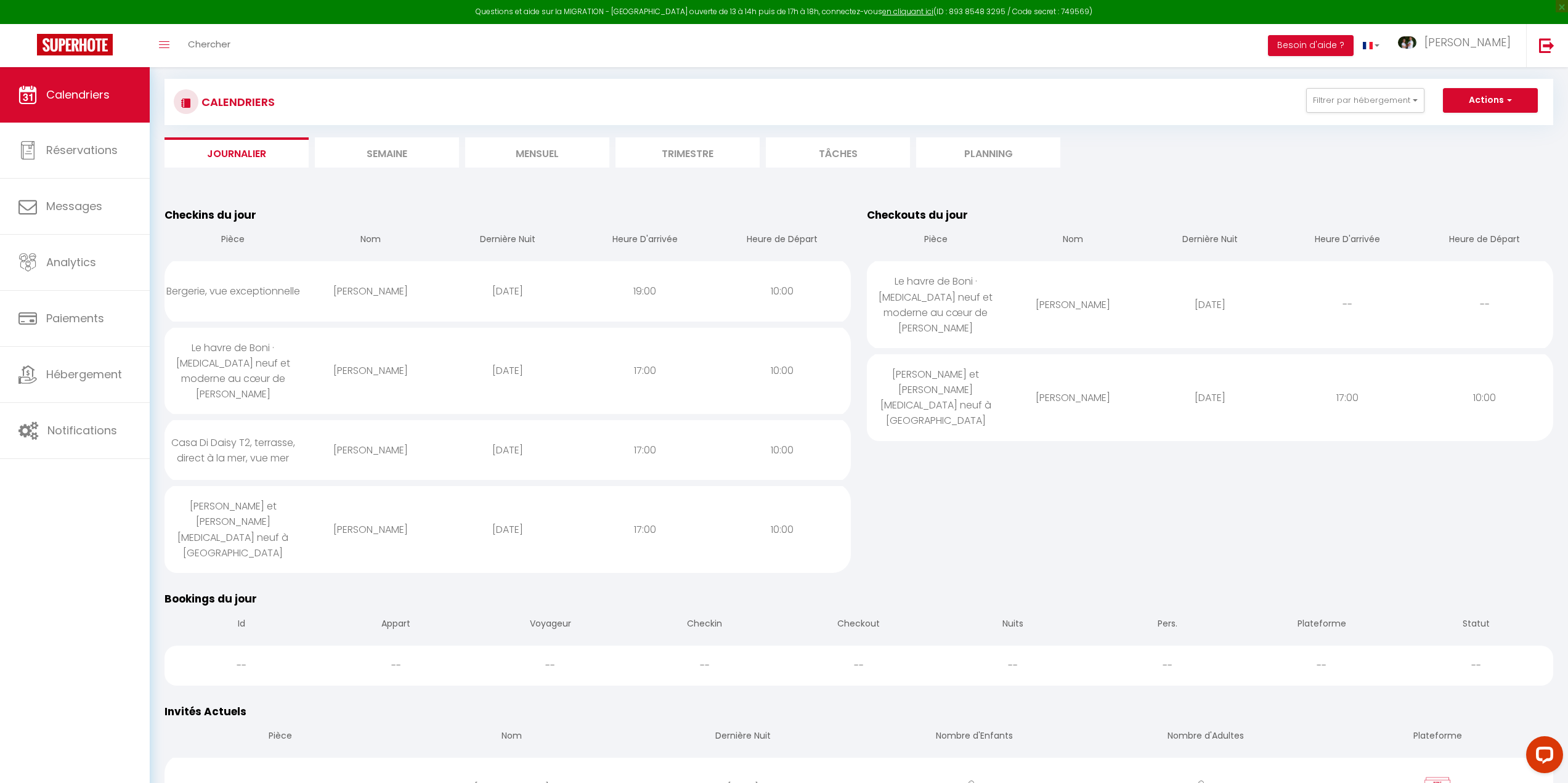
click at [268, 352] on div "Le havre de Boni · [MEDICAL_DATA] neuf et moderne au cœur de [PERSON_NAME]" at bounding box center [233, 371] width 137 height 87
select select "1"
select select "0"
select select "1"
select select
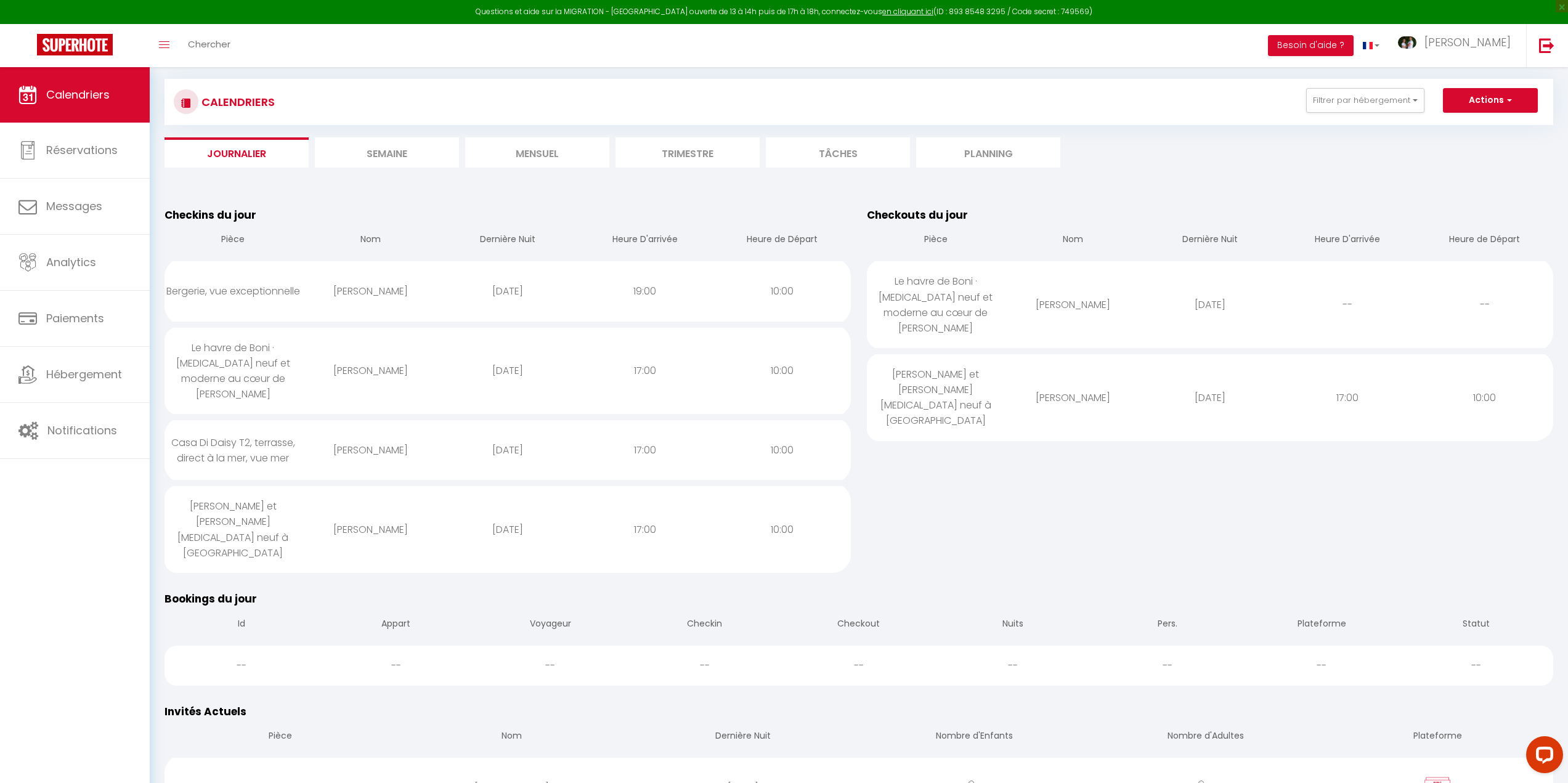
select select
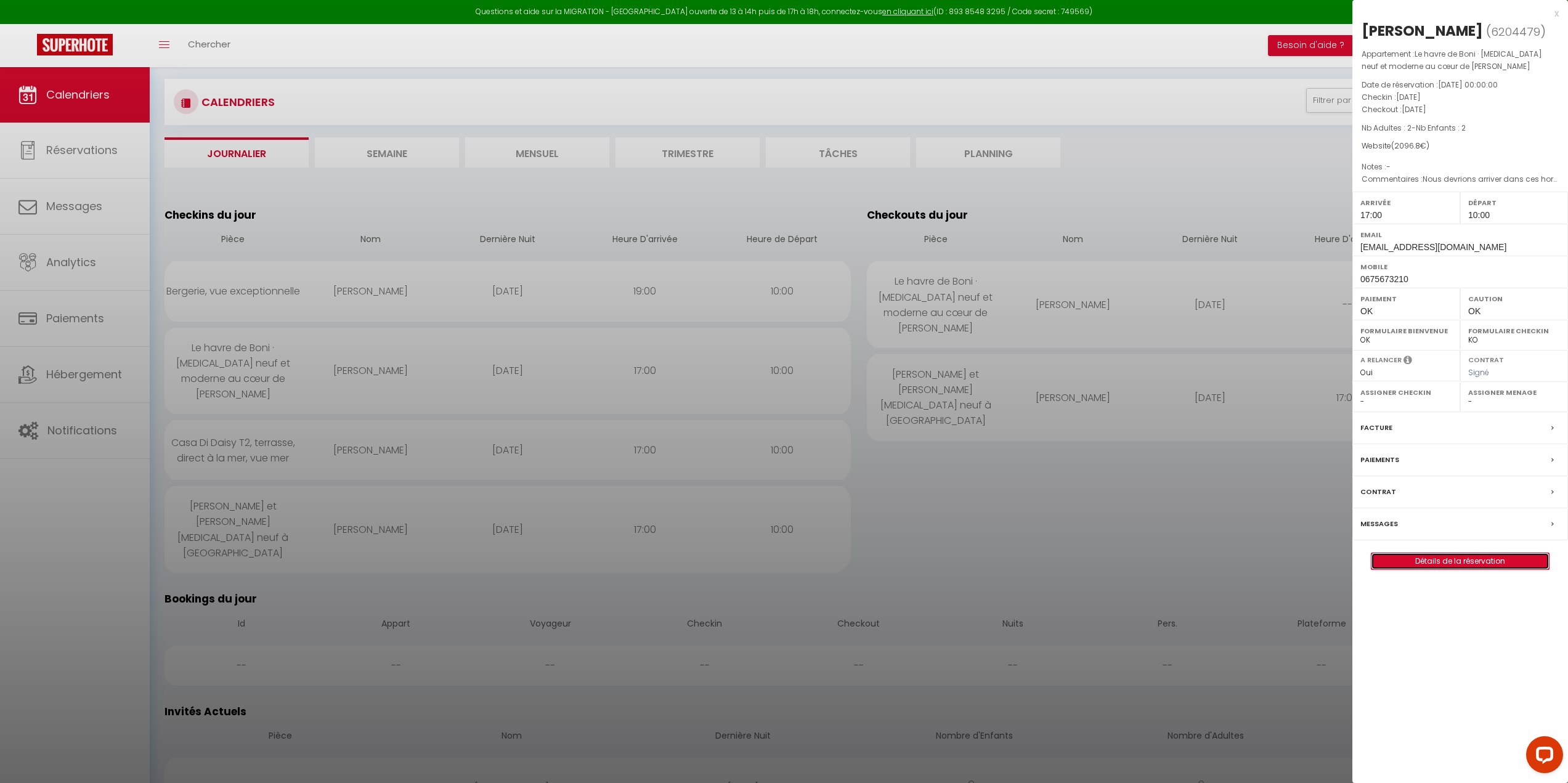
click at [1437, 557] on link "Détails de la réservation" at bounding box center [1460, 560] width 177 height 16
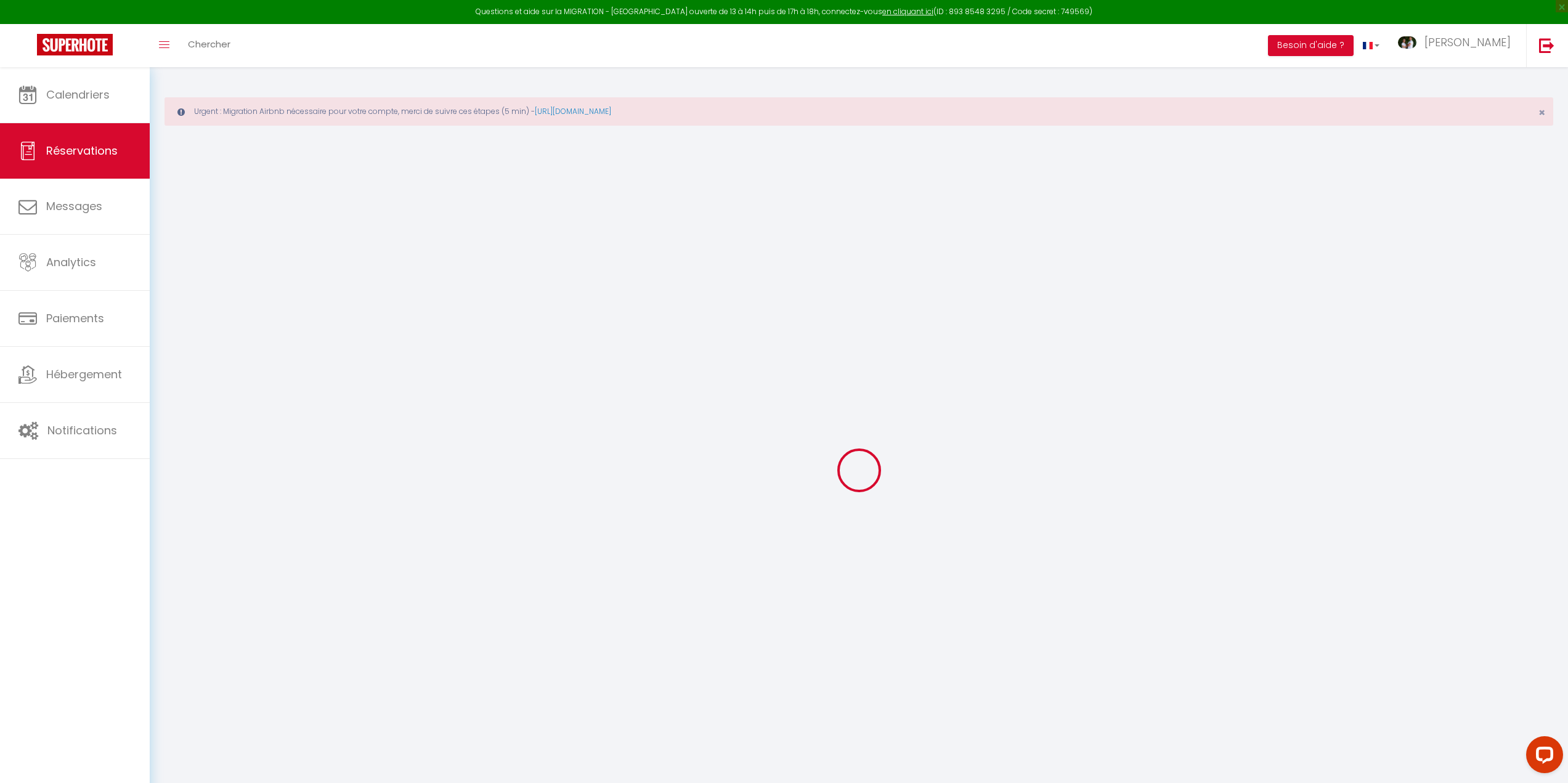
type input "[PERSON_NAME]"
type input "Courbet"
type input "[EMAIL_ADDRESS][DOMAIN_NAME]"
type input "0675673210"
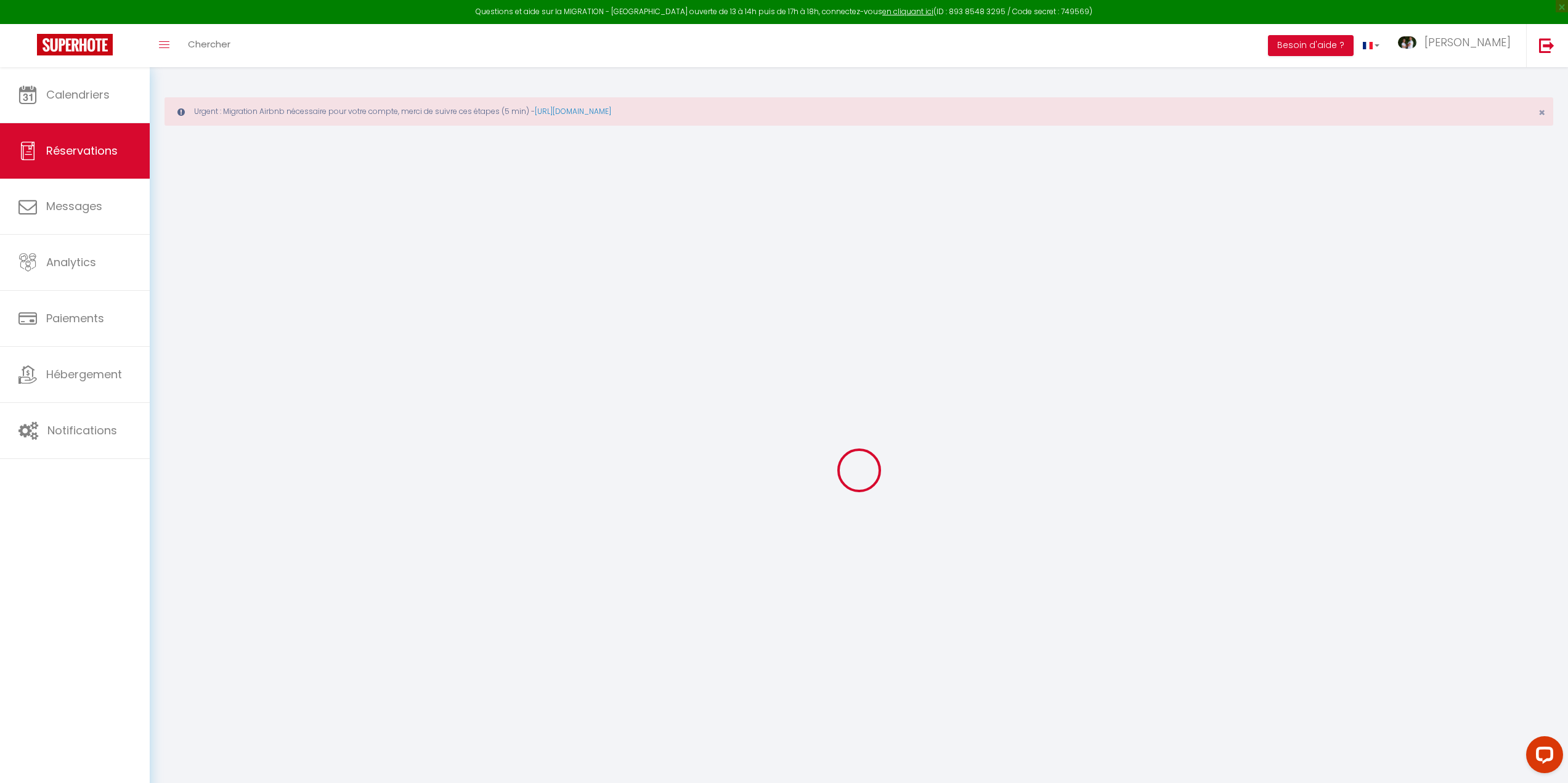
type input "0675673210"
type input "35890"
type input "[STREET_ADDRESS]"
type input "Bourg Des Comptes"
select select "FR"
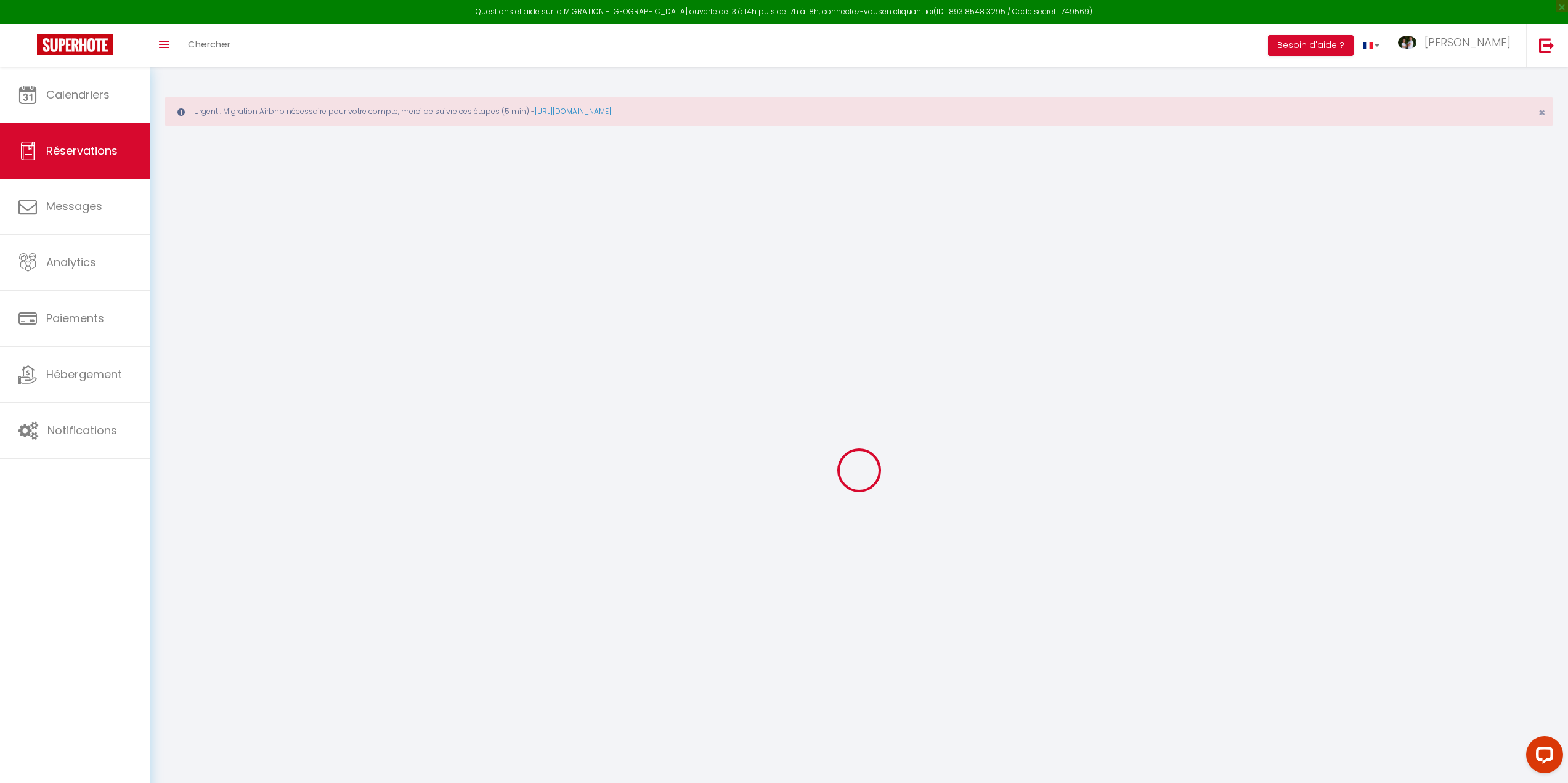
select select "55579"
select select "1"
type input "Dim 10 Août 2025"
select select
type input "Lun 18 Août 2025"
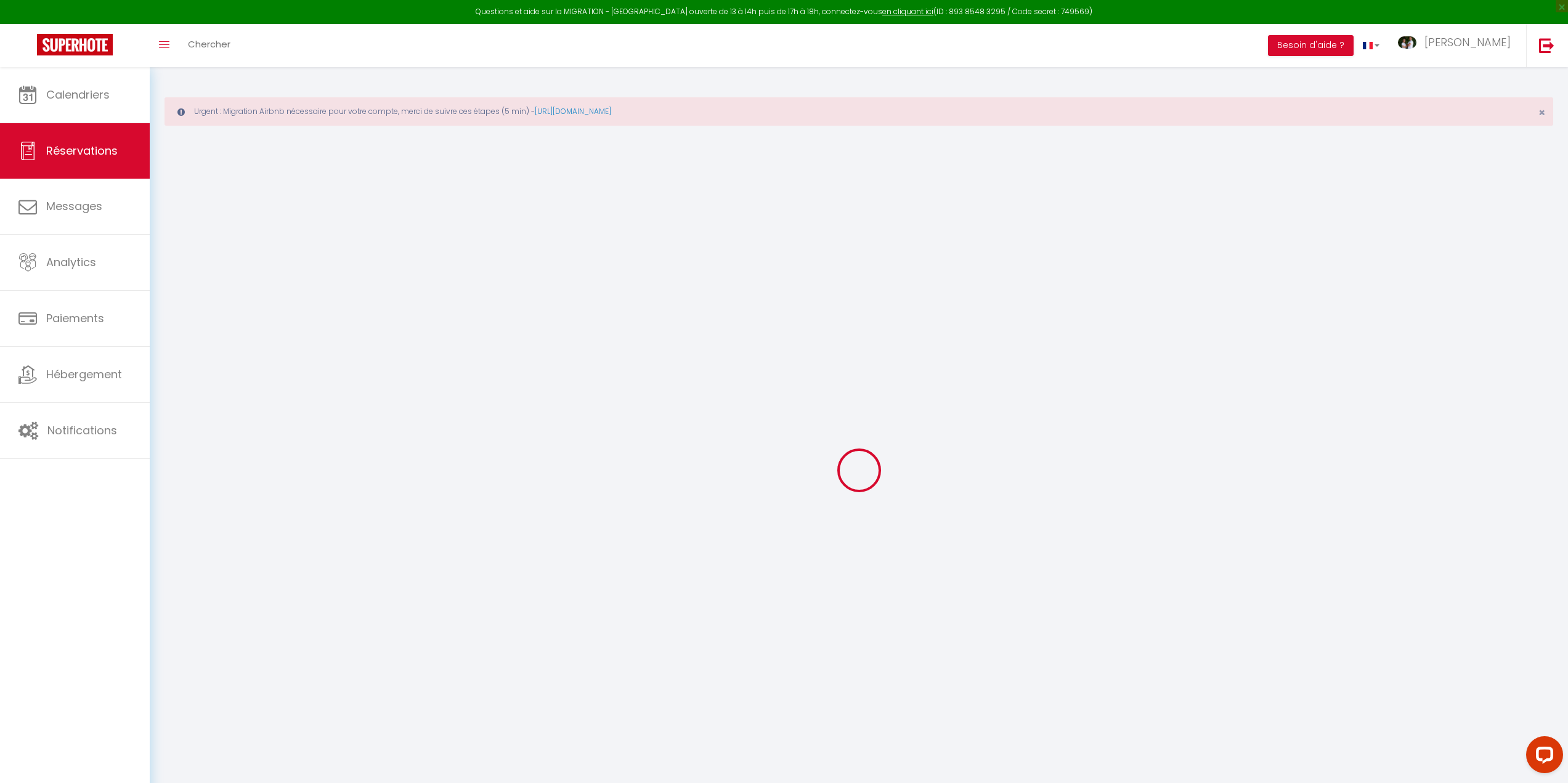
select select
type input "2"
select select "12"
select select "15"
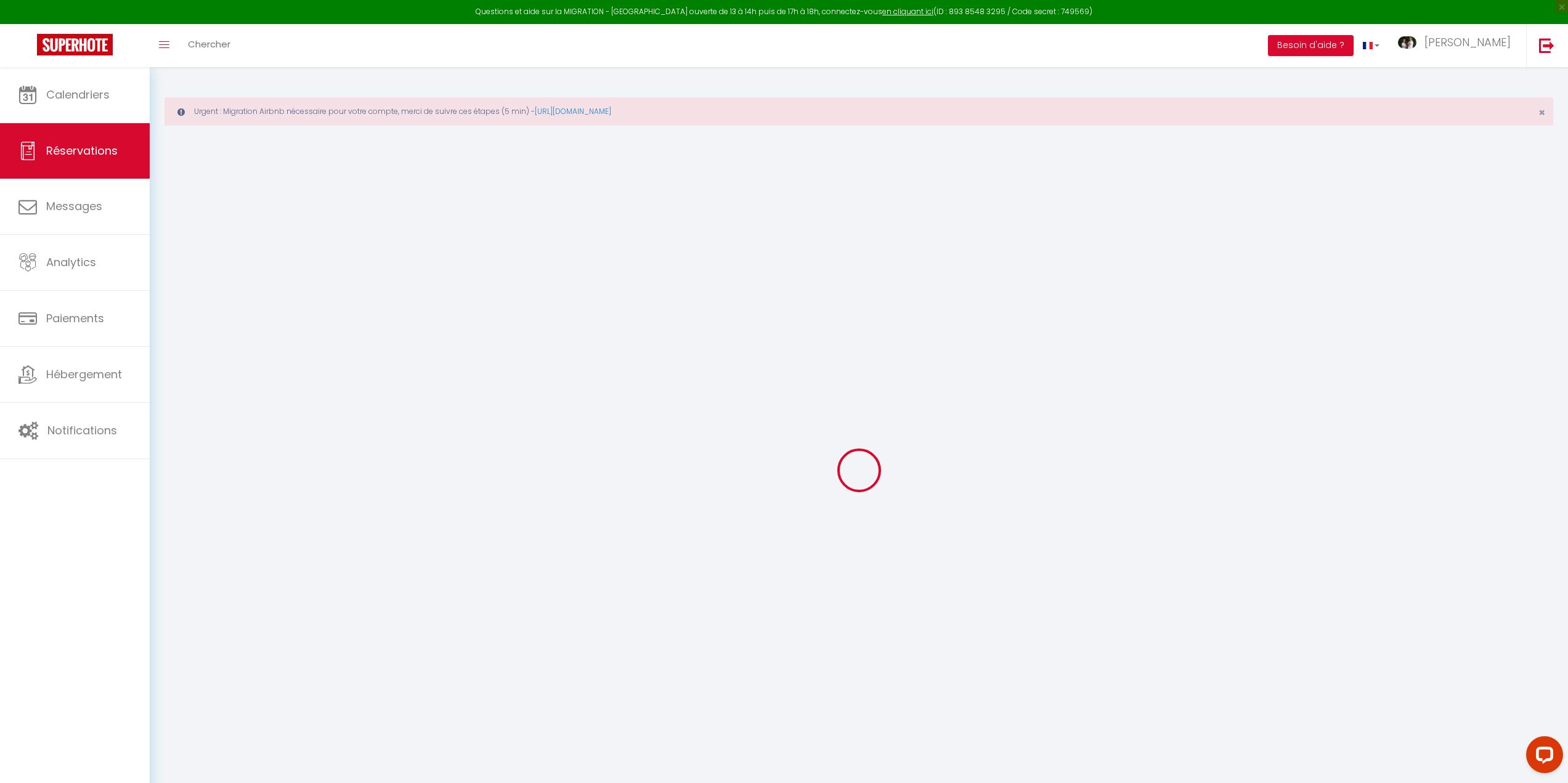
type input "1944"
checkbox input "false"
type input "0"
select select "69"
type input "100"
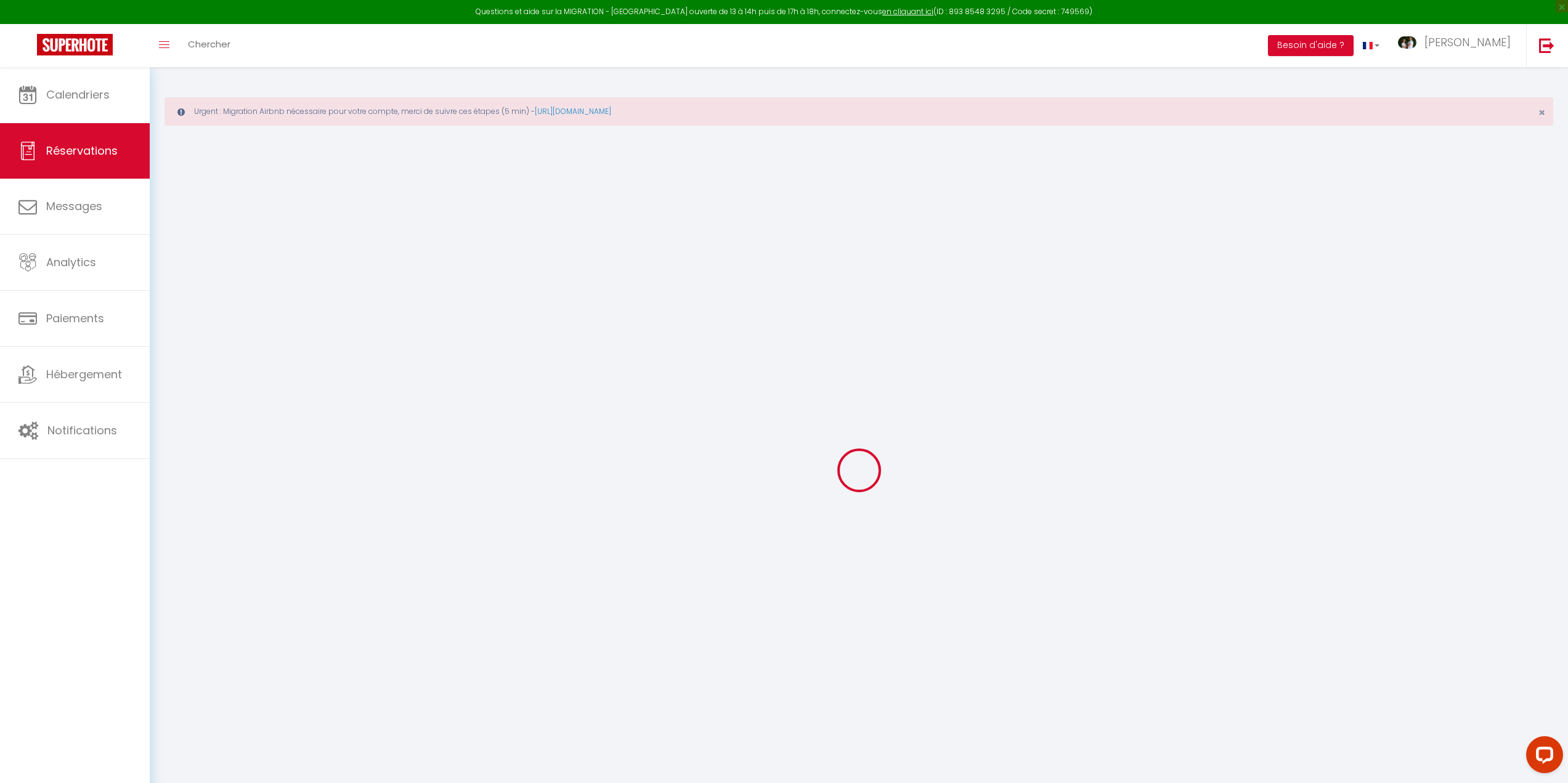
type input "76"
type input "0"
select select
checkbox input "false"
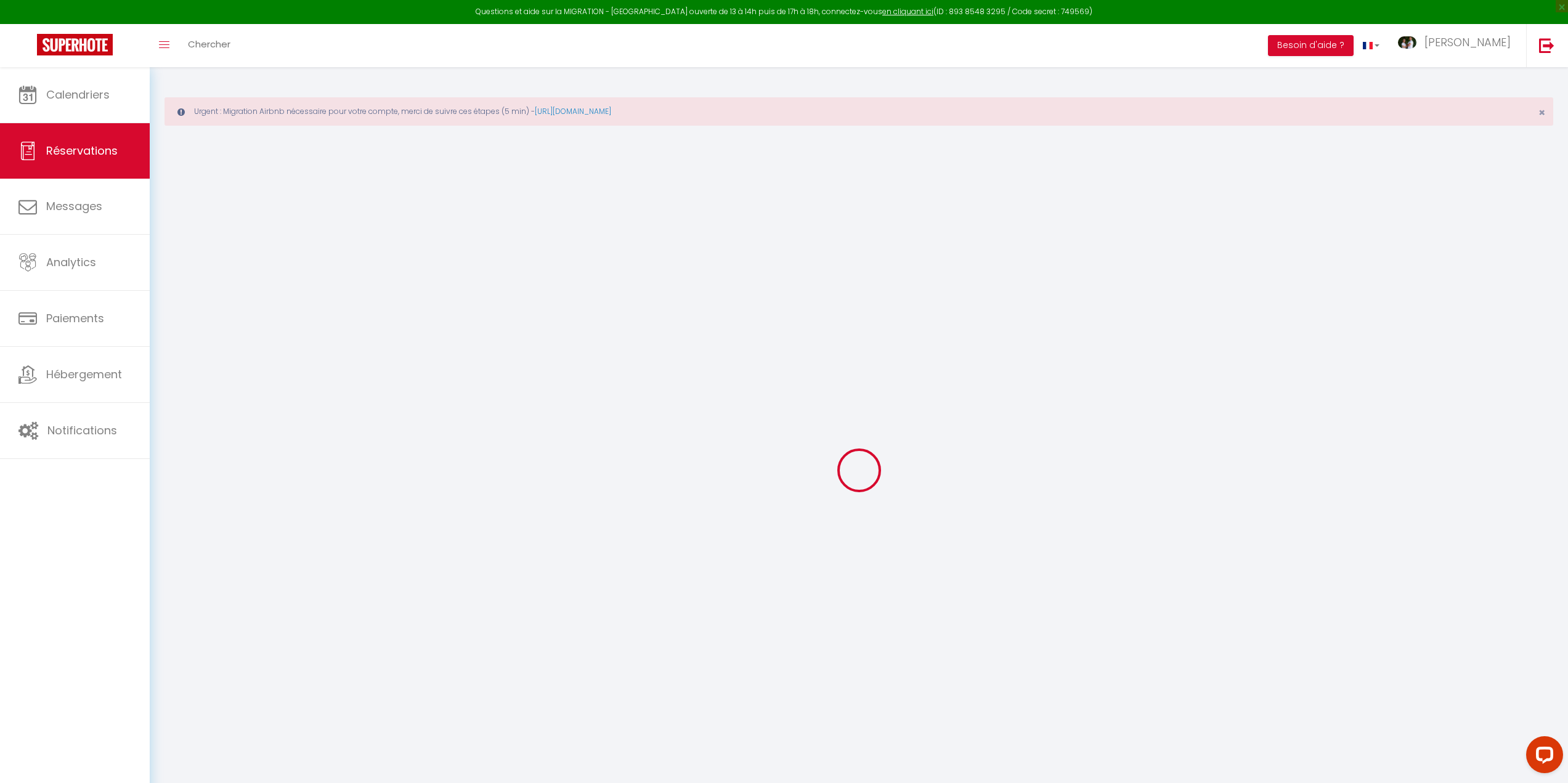
select select
checkbox input "false"
select select
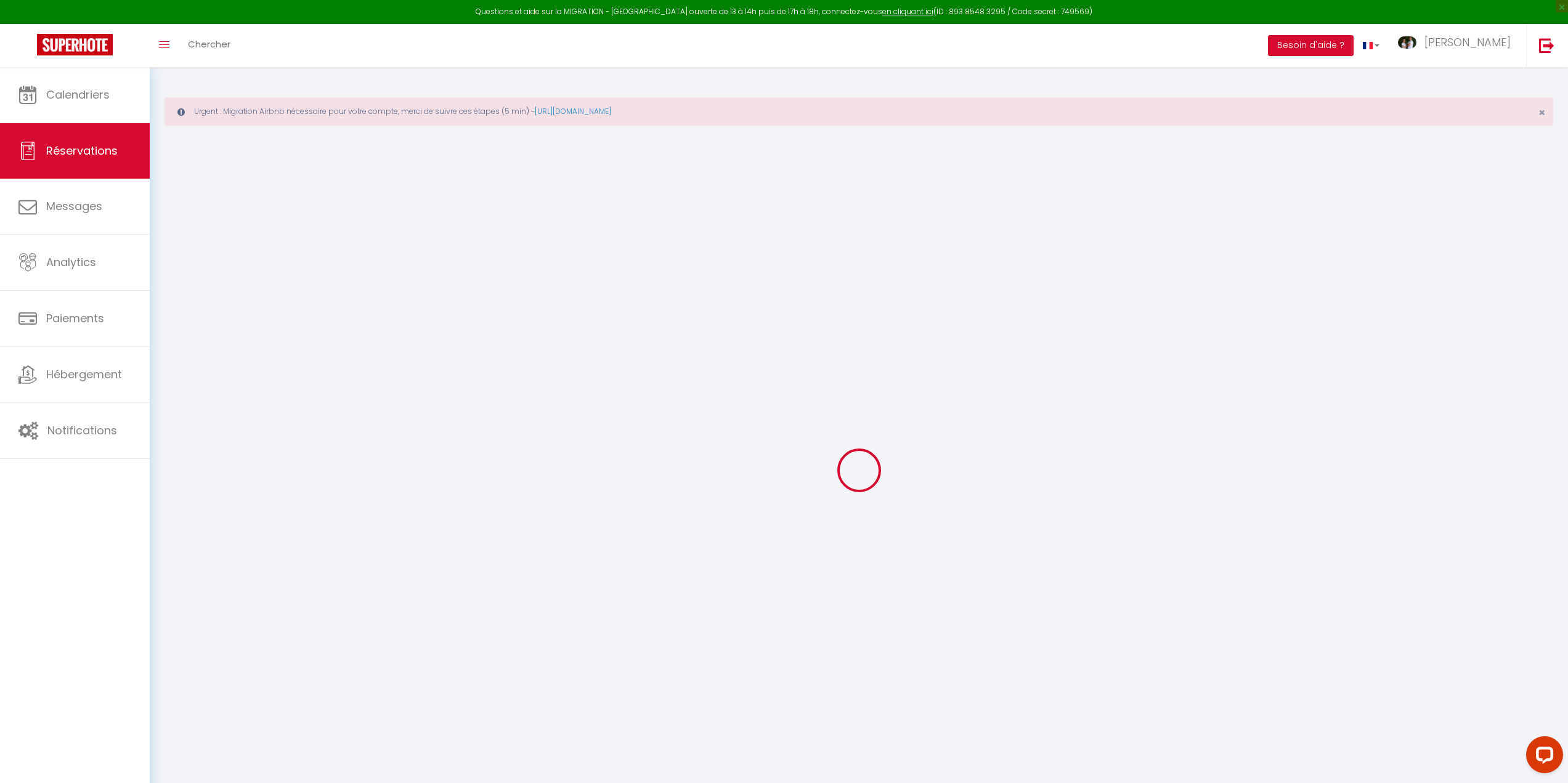
checkbox input "false"
select select
checkbox input "false"
type textarea "Nous devrions arriver dans ces horaires, nous vous confirmerons ça."
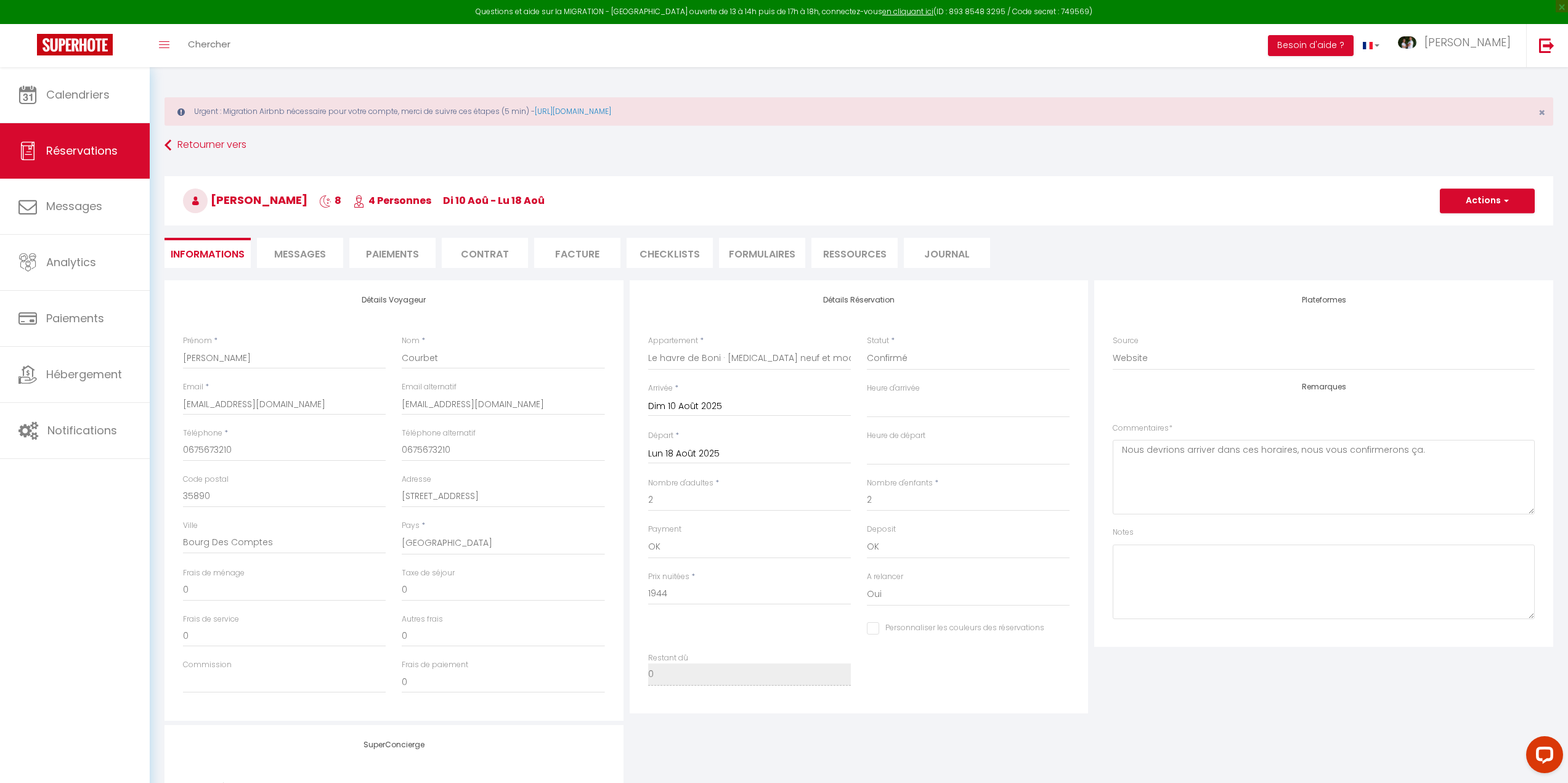
type input "100"
type input "52.8"
select select
checkbox input "false"
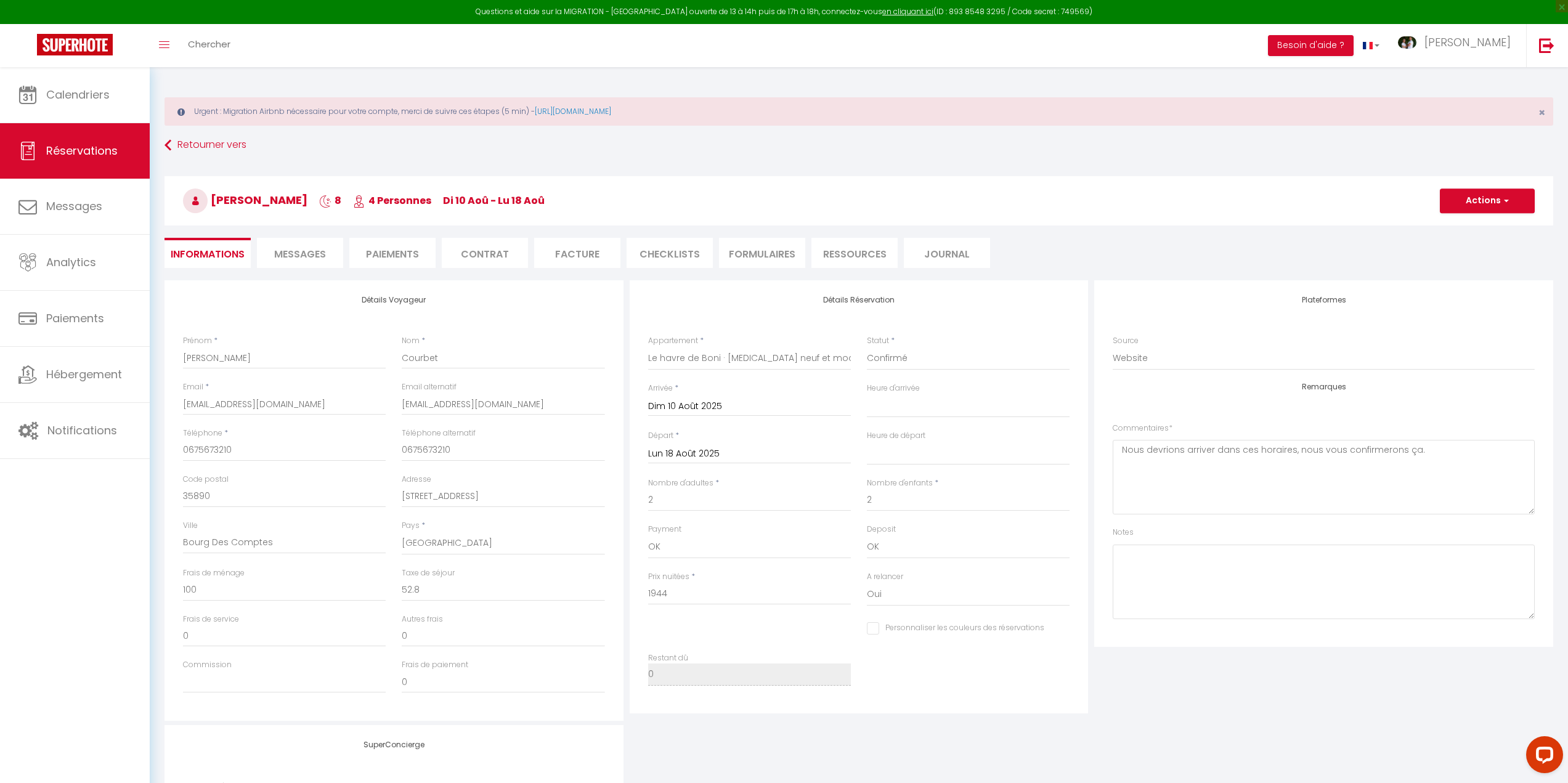
select select "17:00"
select select "10:00"
click at [308, 245] on li "Messages" at bounding box center [300, 253] width 87 height 30
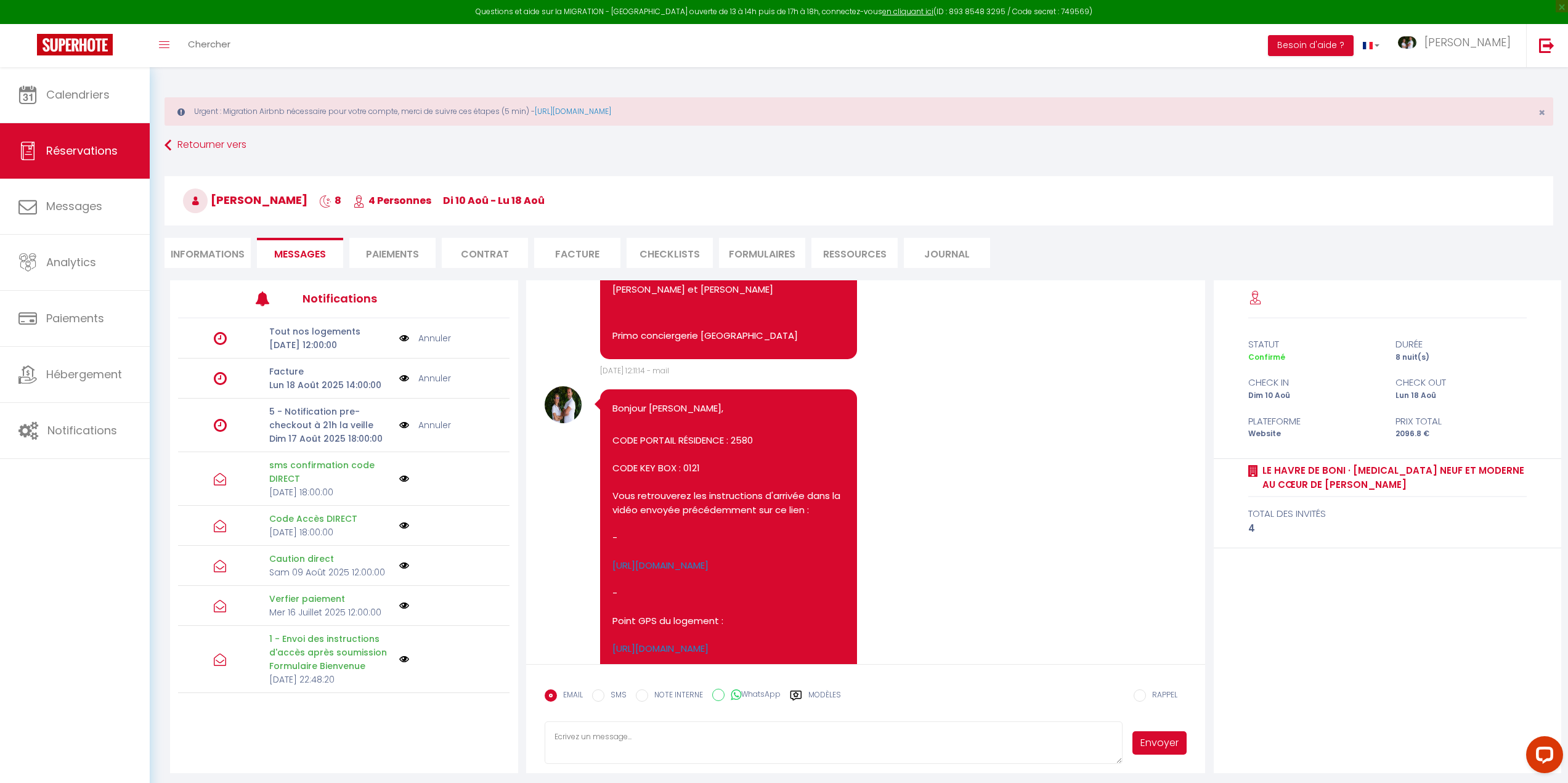
scroll to position [3203, 0]
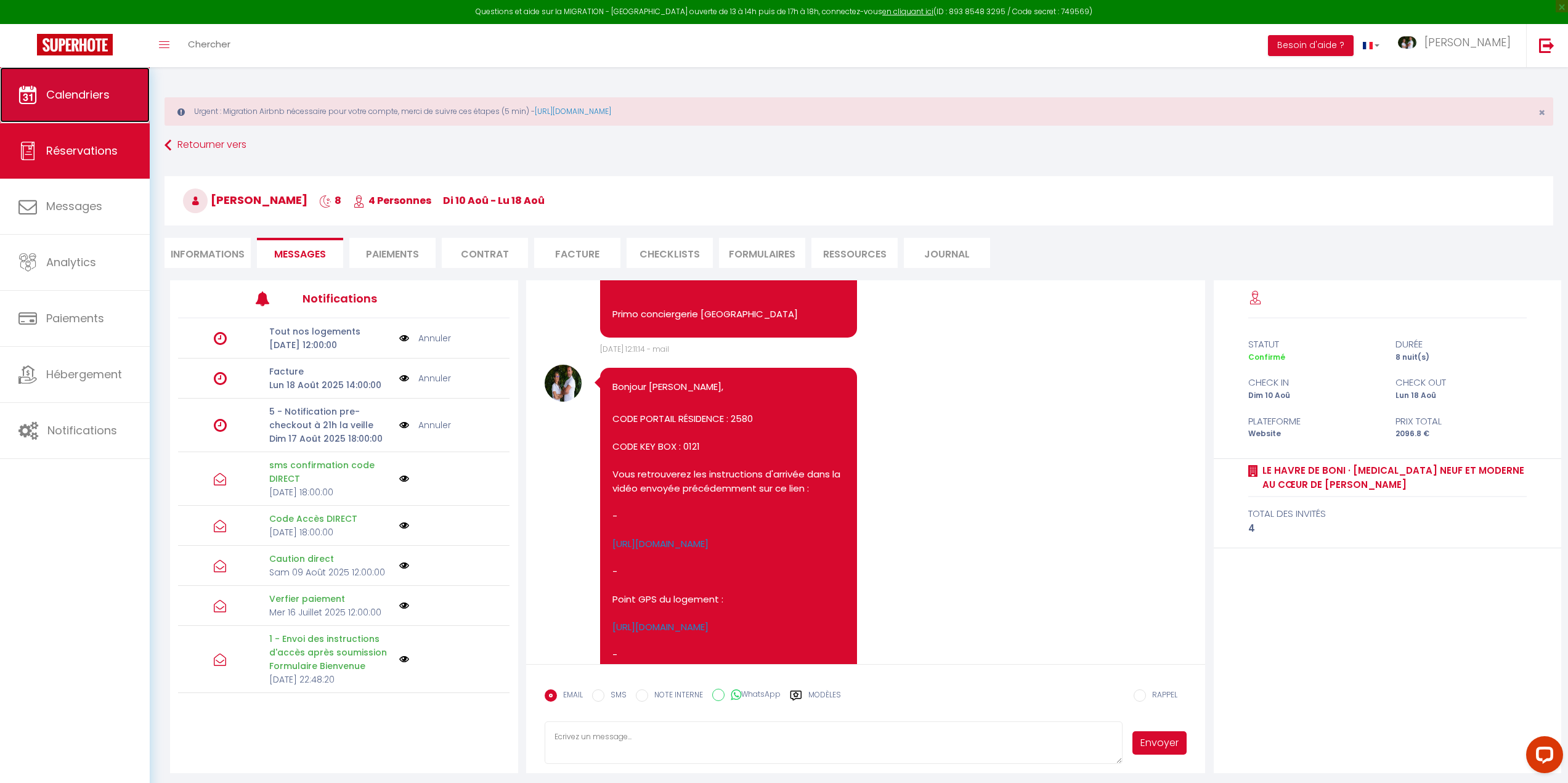
click at [67, 101] on span "Calendriers" at bounding box center [78, 94] width 63 height 15
